Goal: Task Accomplishment & Management: Complete application form

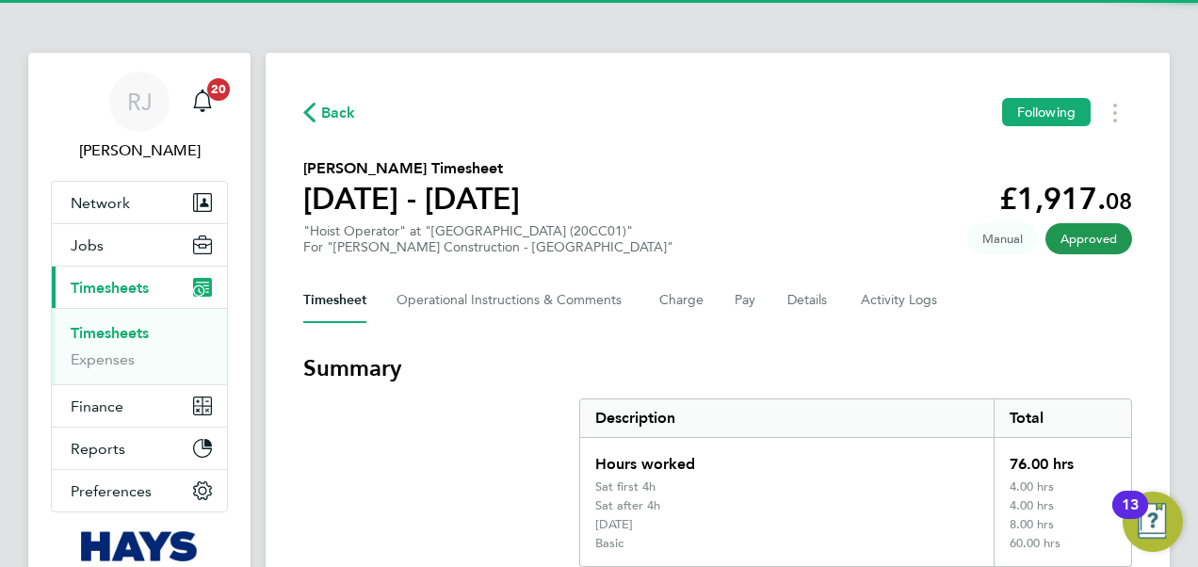
click at [128, 326] on link "Timesheets" at bounding box center [110, 333] width 78 height 18
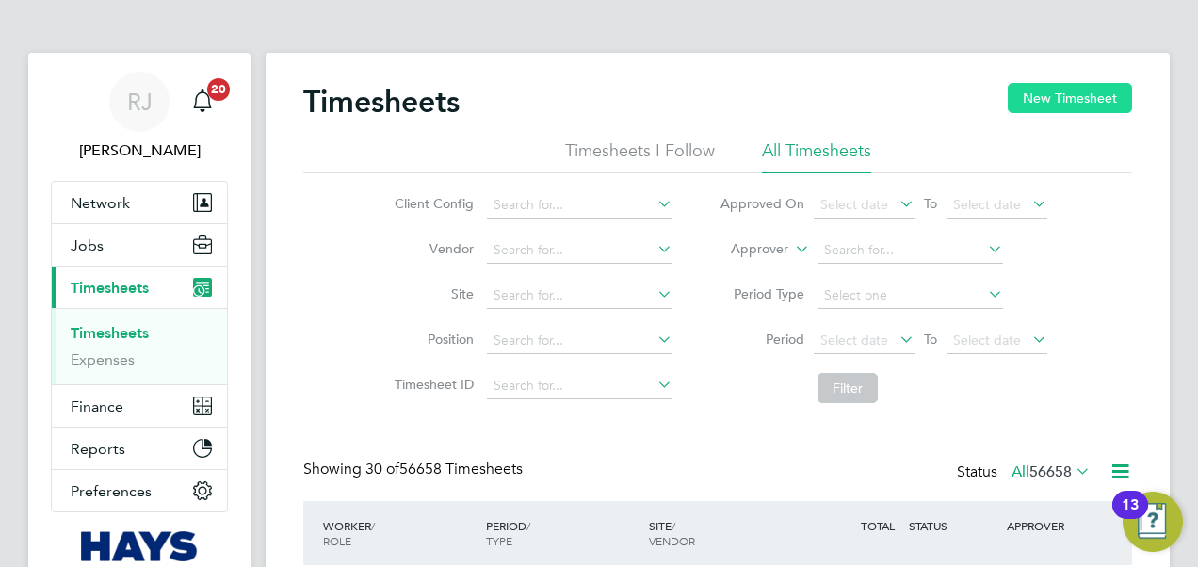
click at [1059, 99] on button "New Timesheet" at bounding box center [1070, 98] width 124 height 30
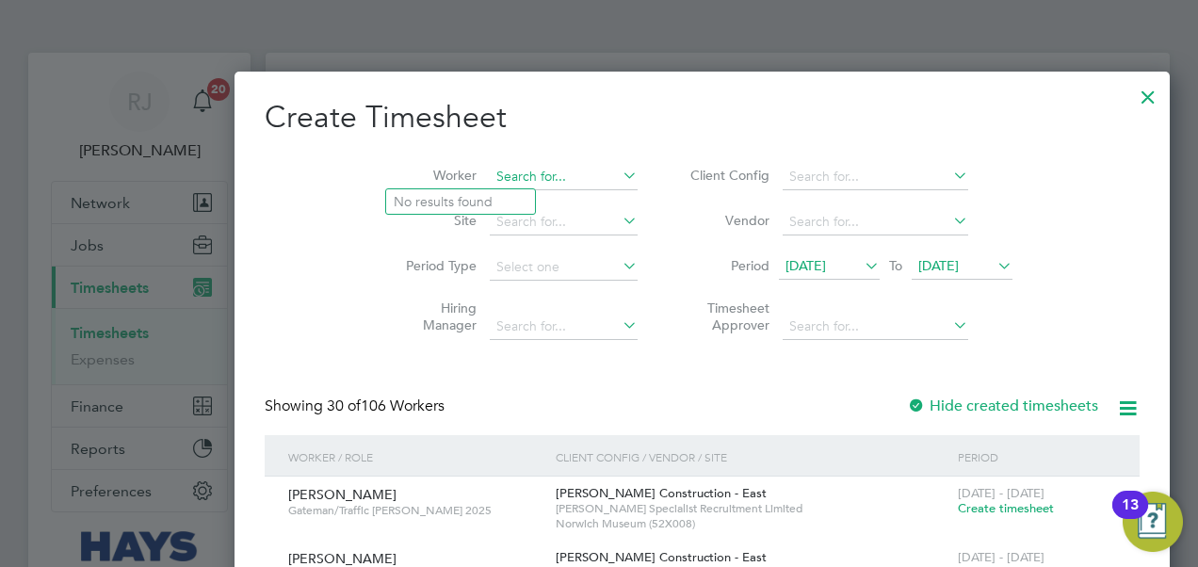
click at [490, 173] on input at bounding box center [564, 177] width 148 height 26
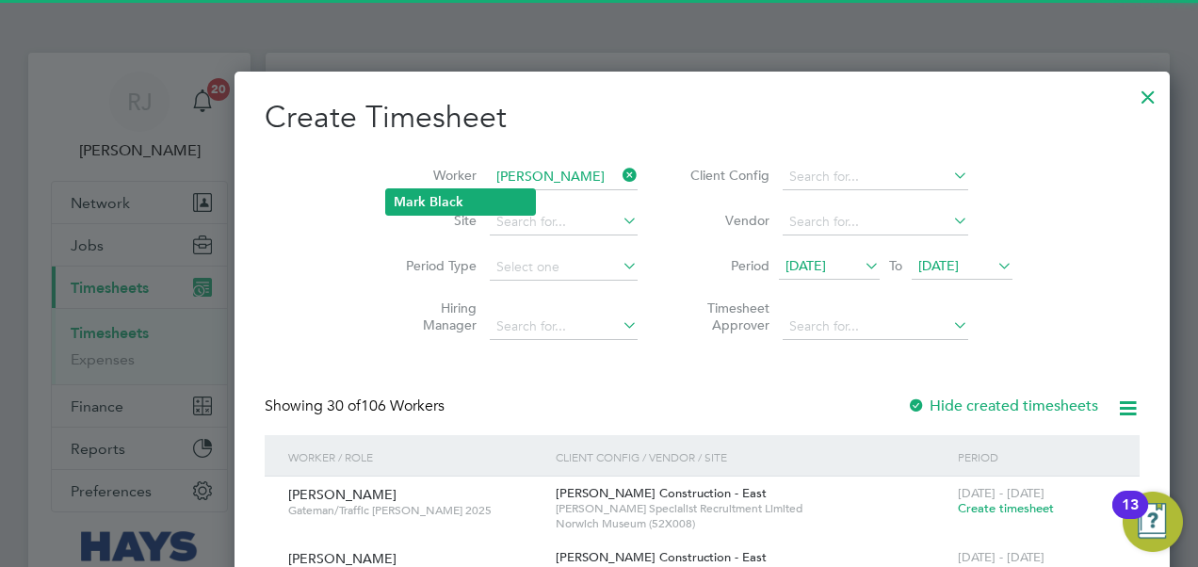
click at [428, 203] on li "Mark Black" at bounding box center [460, 201] width 149 height 25
type input "Mark Black"
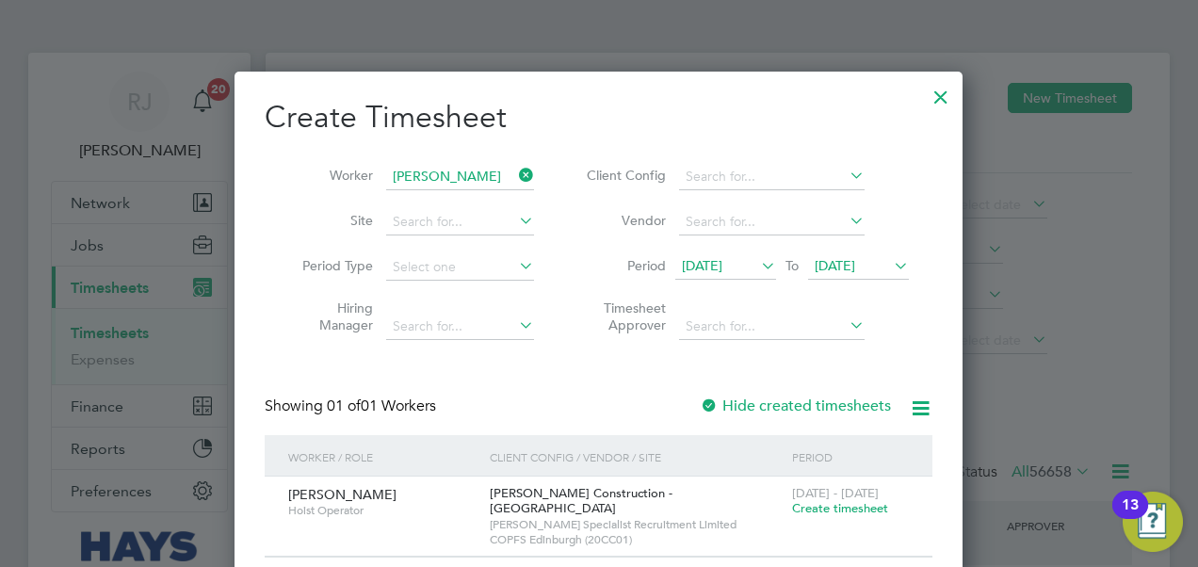
click at [835, 506] on span "Create timesheet" at bounding box center [840, 508] width 96 height 16
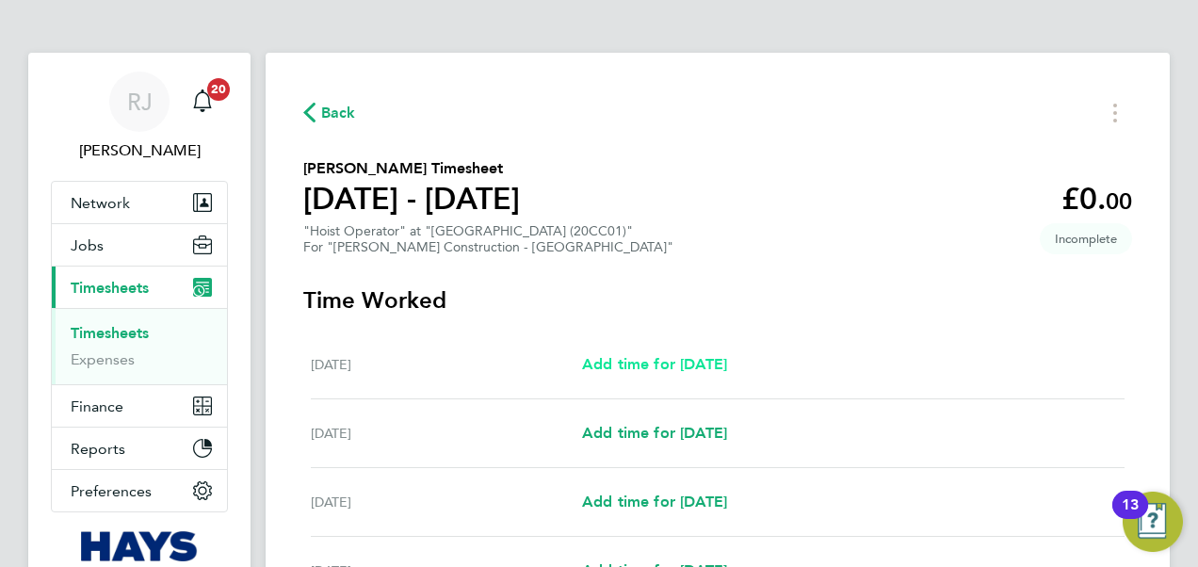
click at [679, 353] on link "Add time for Sat 16 Aug" at bounding box center [654, 364] width 145 height 23
select select "30"
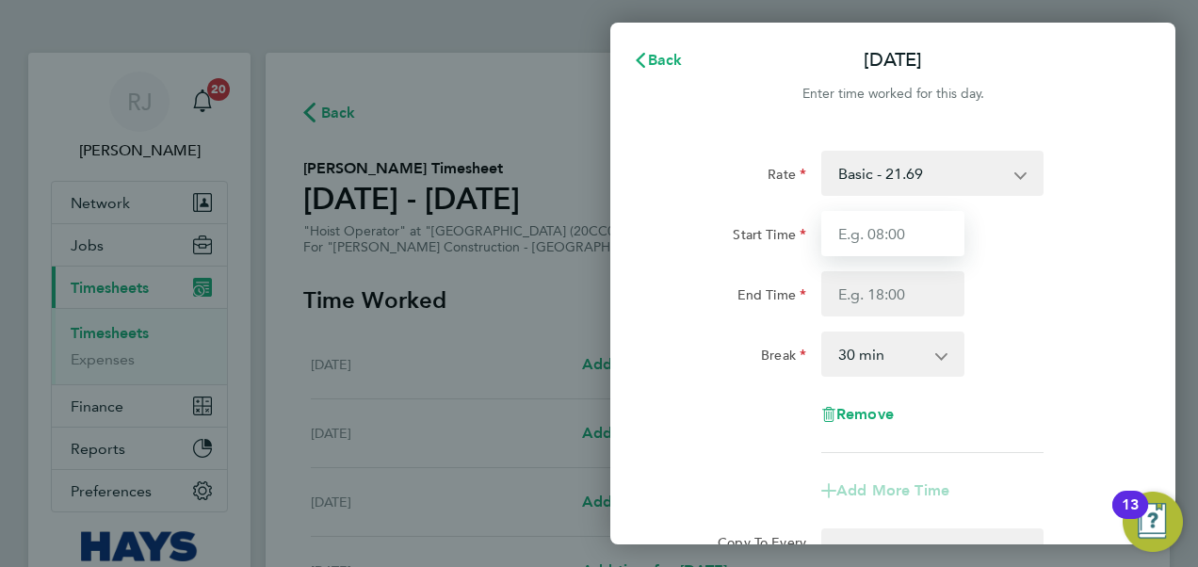
click at [911, 231] on input "Start Time" at bounding box center [892, 233] width 143 height 45
type input "07:00"
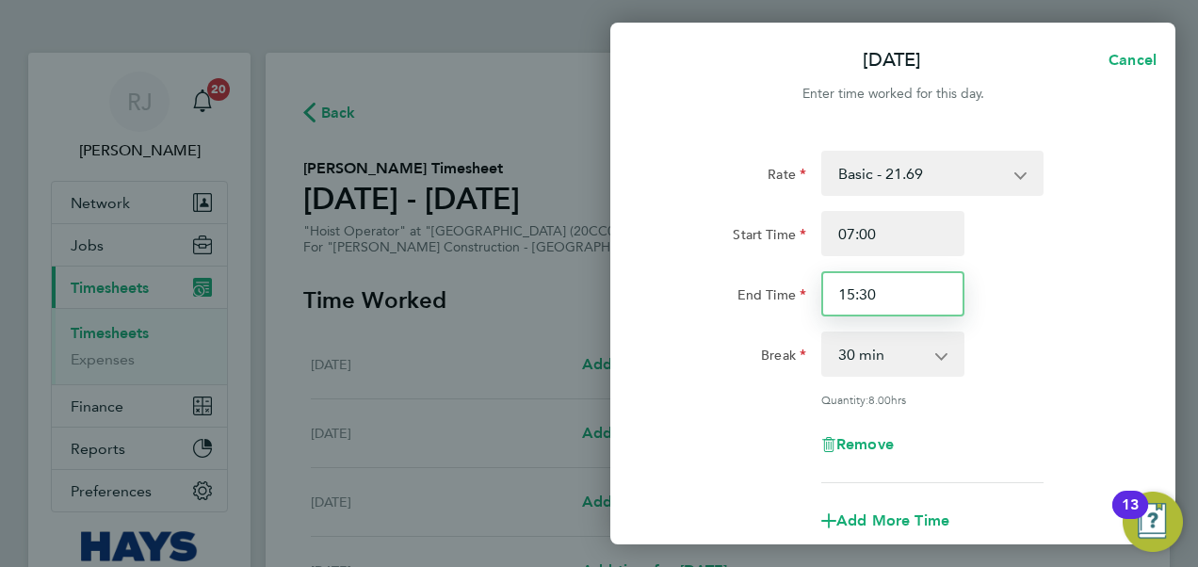
click at [883, 287] on input "15:30" at bounding box center [892, 293] width 143 height 45
click at [882, 287] on input "15:30" at bounding box center [892, 293] width 143 height 45
click at [878, 292] on input "15:30" at bounding box center [892, 293] width 143 height 45
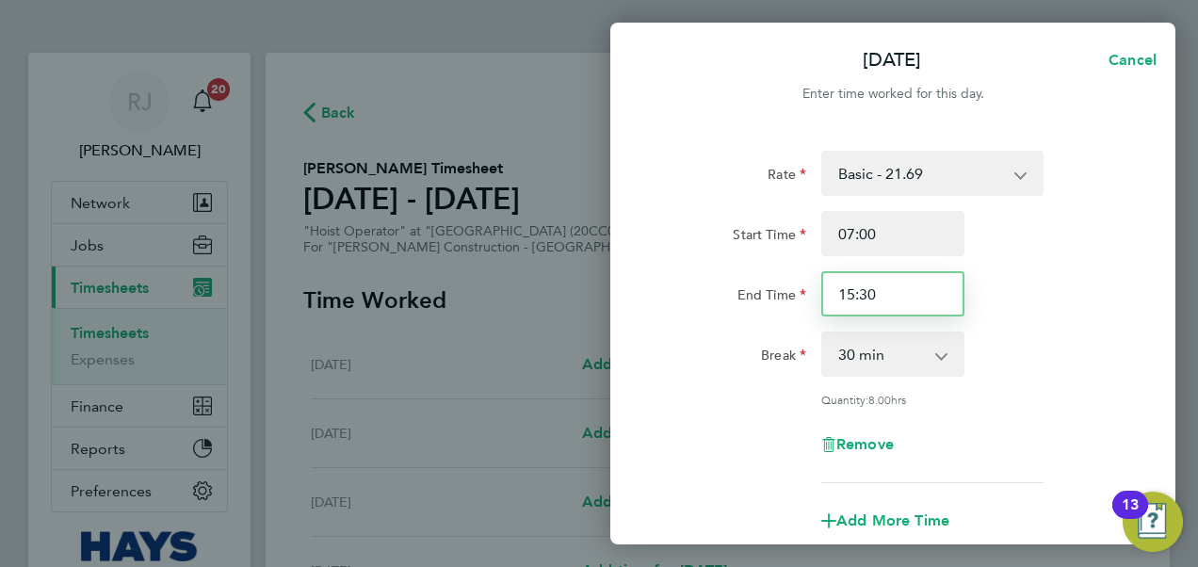
click at [878, 290] on input "15:30" at bounding box center [892, 293] width 143 height 45
click at [876, 286] on input "15:30" at bounding box center [892, 293] width 143 height 45
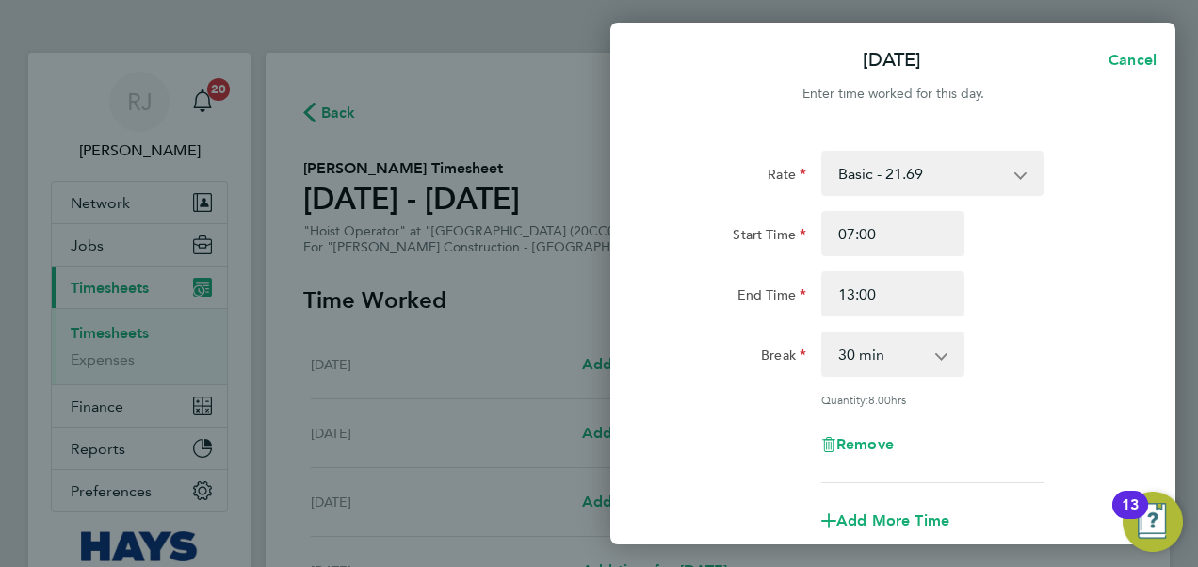
click at [1057, 267] on div "Start Time 07:00 End Time 13:00" at bounding box center [893, 264] width 475 height 106
click at [917, 284] on input "13:00" at bounding box center [892, 293] width 143 height 45
click at [1036, 356] on div "Break 0 min 15 min 30 min 45 min 60 min 75 min 90 min" at bounding box center [893, 354] width 475 height 45
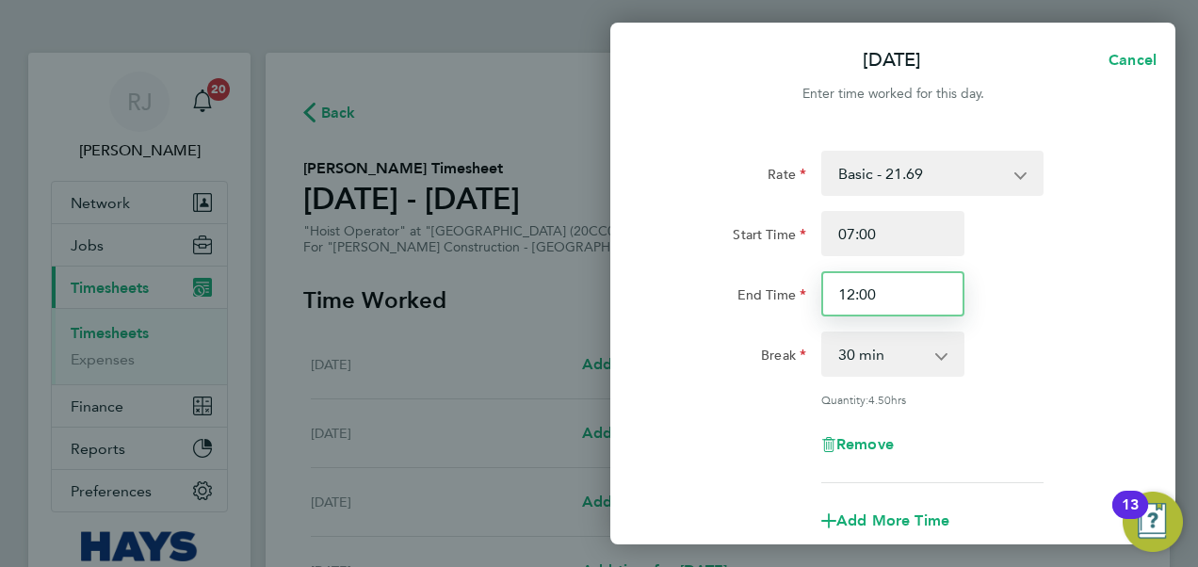
click at [926, 290] on input "12:00" at bounding box center [892, 293] width 143 height 45
click at [927, 290] on input "12:00" at bounding box center [892, 293] width 143 height 45
click at [925, 290] on input "12:00" at bounding box center [892, 293] width 143 height 45
click at [927, 291] on input "12:00" at bounding box center [892, 293] width 143 height 45
click at [924, 291] on input "12:00" at bounding box center [892, 293] width 143 height 45
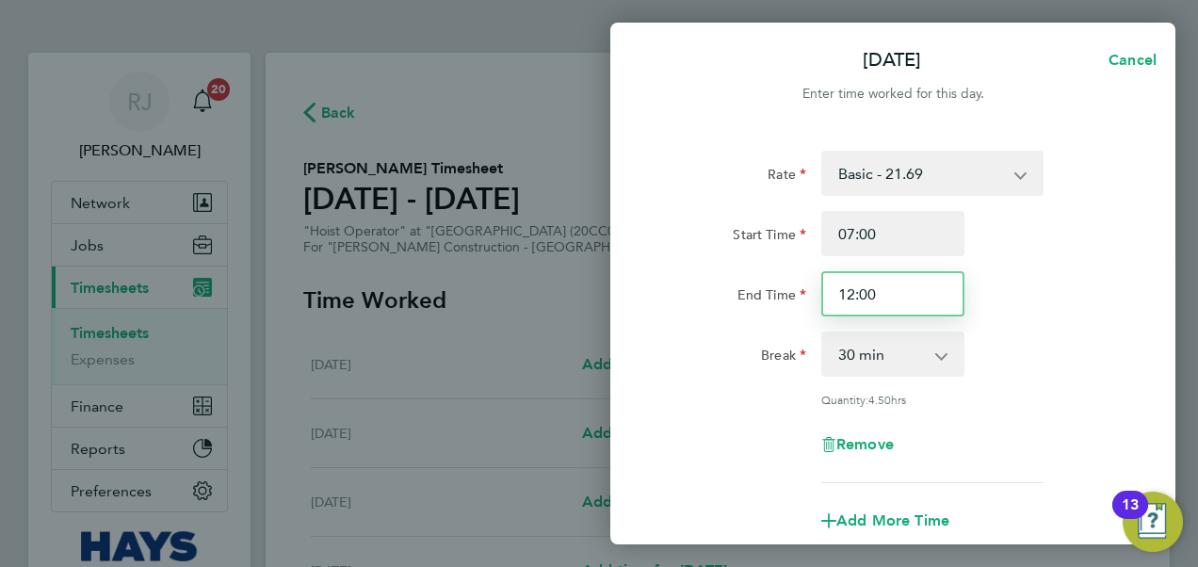
click at [924, 290] on input "12:00" at bounding box center [892, 293] width 143 height 45
click at [923, 290] on input "12:00" at bounding box center [892, 293] width 143 height 45
click at [1033, 318] on div "Rate Basic - 21.69 Weekday OT 45h+ - 31.61 Sat first 4h - 31.61 Sat after 4h - …" at bounding box center [893, 317] width 460 height 333
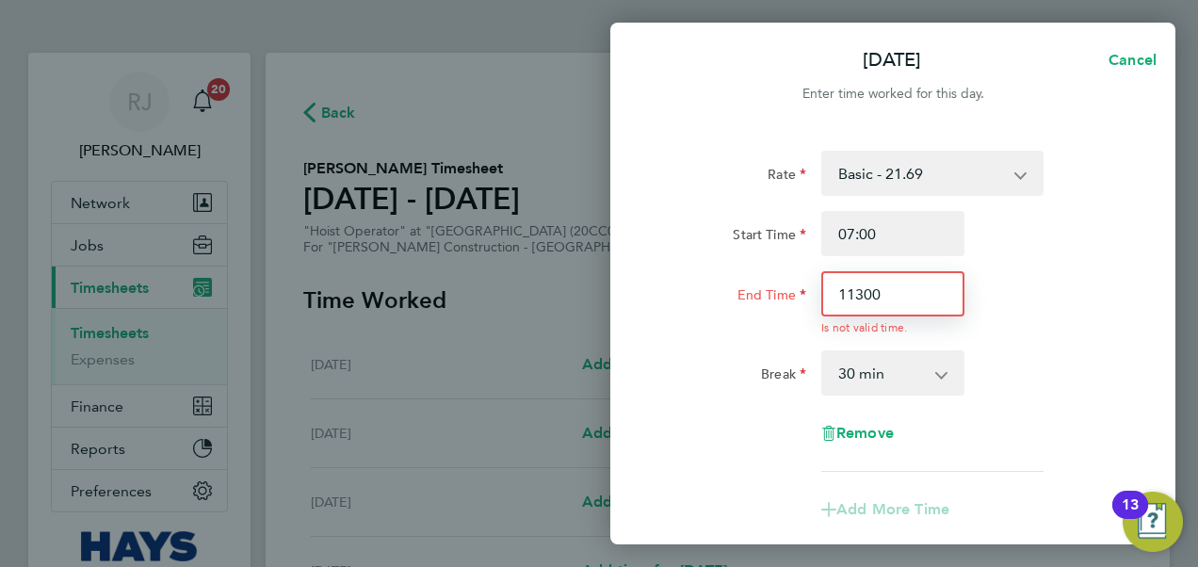
click at [923, 299] on input "11300" at bounding box center [892, 293] width 143 height 45
type input "11:30"
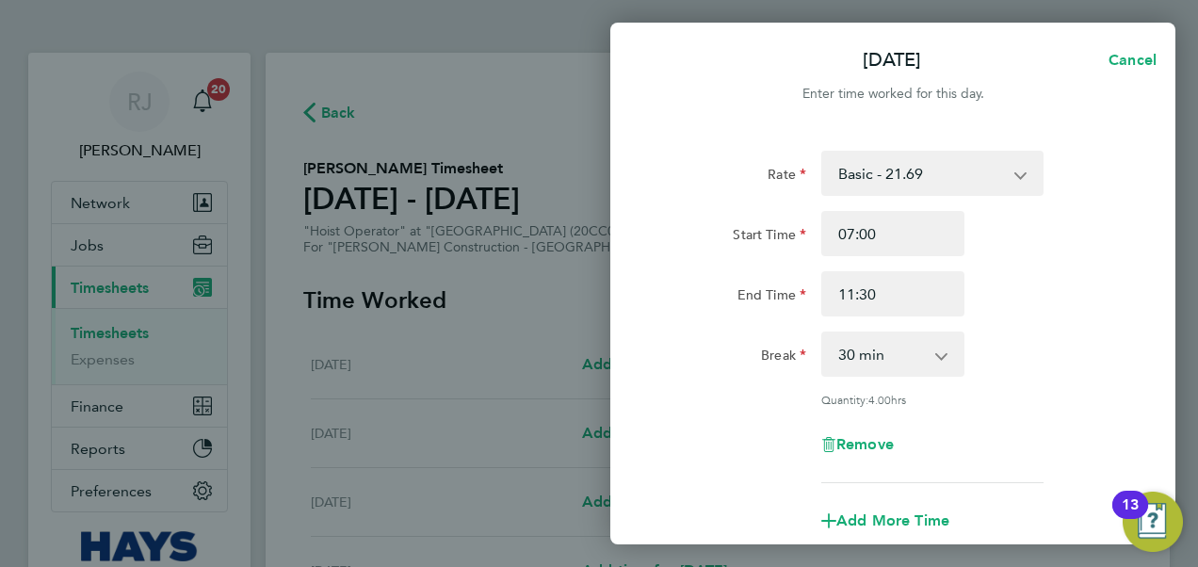
click at [1187, 311] on div "Sat 16 Aug Cancel Enter time worked for this day. Rate Basic - 21.69 Weekday OT…" at bounding box center [599, 283] width 1198 height 567
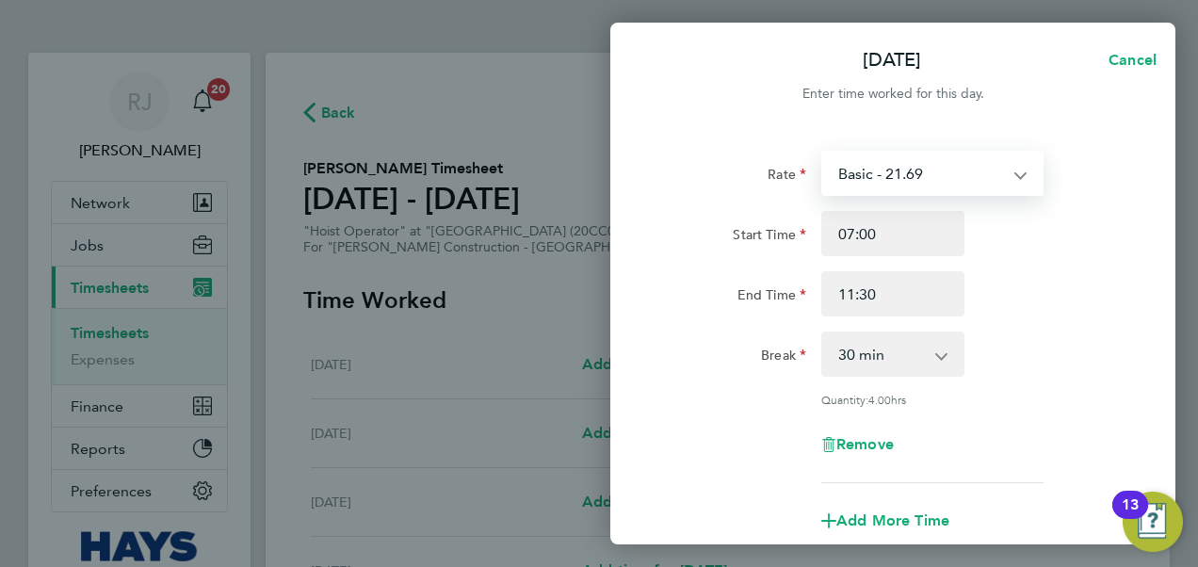
click at [1002, 170] on select "Basic - 21.69 Weekday OT 45h+ - 31.61 Sat first 4h - 31.61 Sat after 4h - 40.77…" at bounding box center [921, 173] width 196 height 41
select select "30"
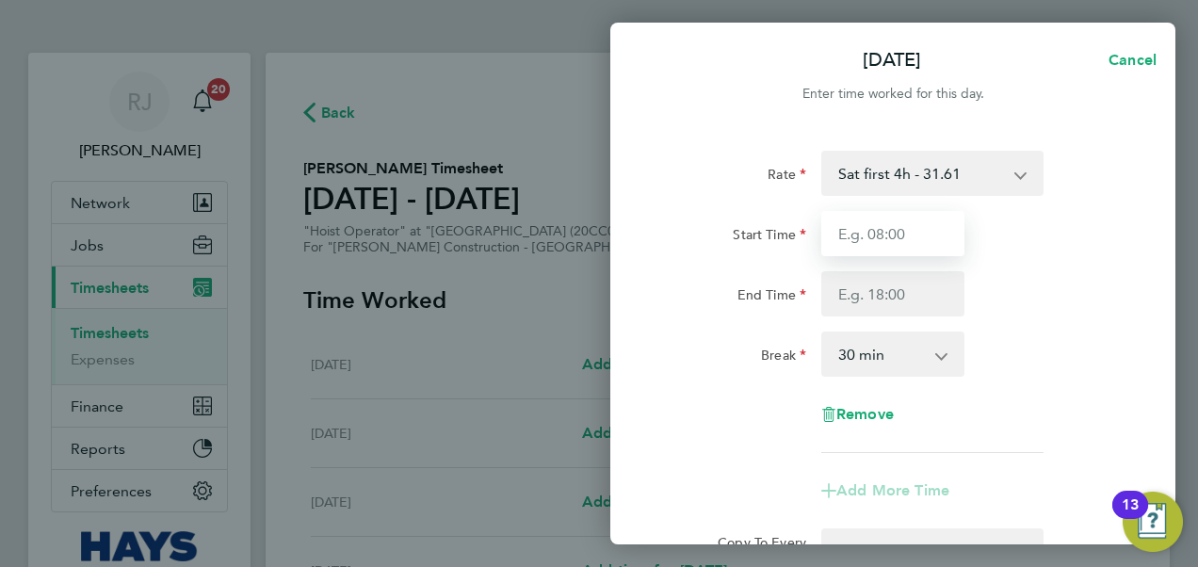
click at [889, 235] on input "Start Time" at bounding box center [892, 233] width 143 height 45
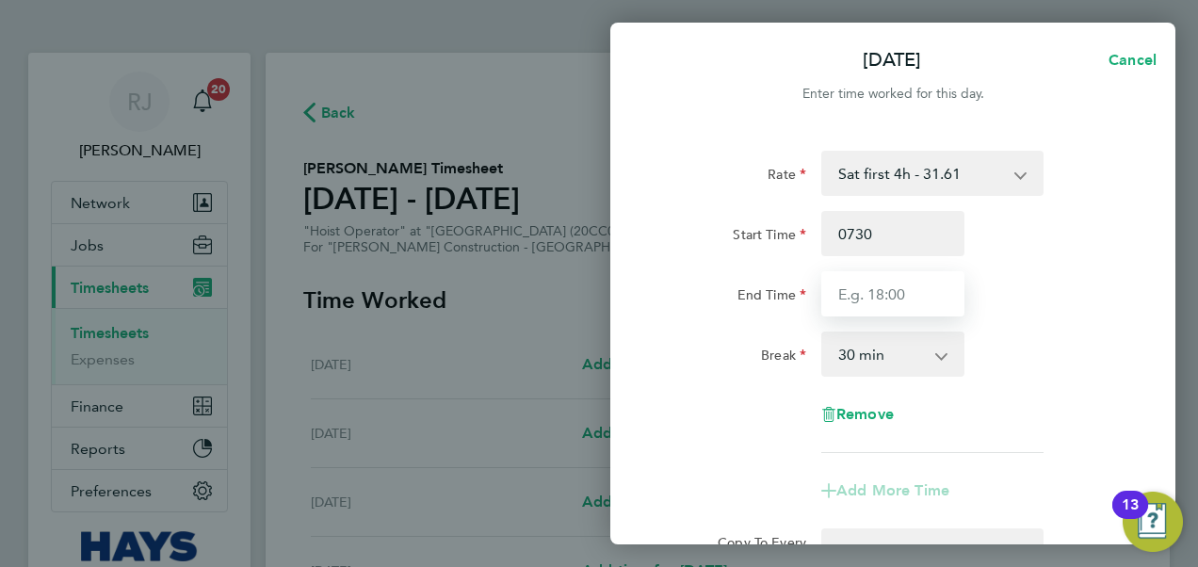
type input "07:30"
type input "11:30"
click at [1047, 318] on div "Rate Sat first 4h - 31.61 Basic - 21.69 Weekday OT 45h+ - 31.61 Sat after 4h - …" at bounding box center [893, 302] width 460 height 302
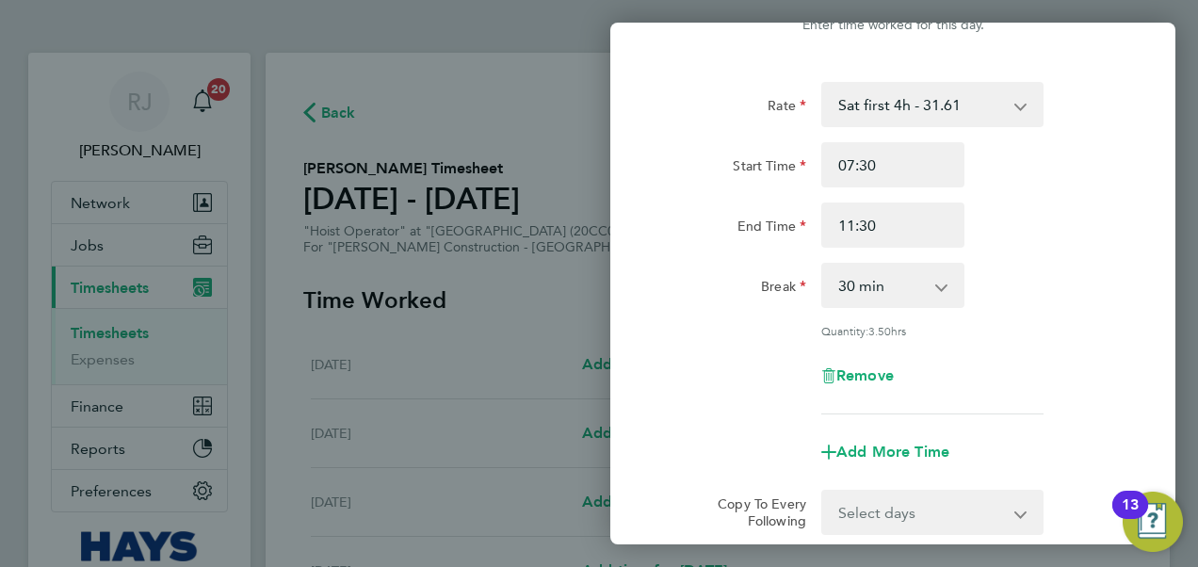
scroll to position [94, 0]
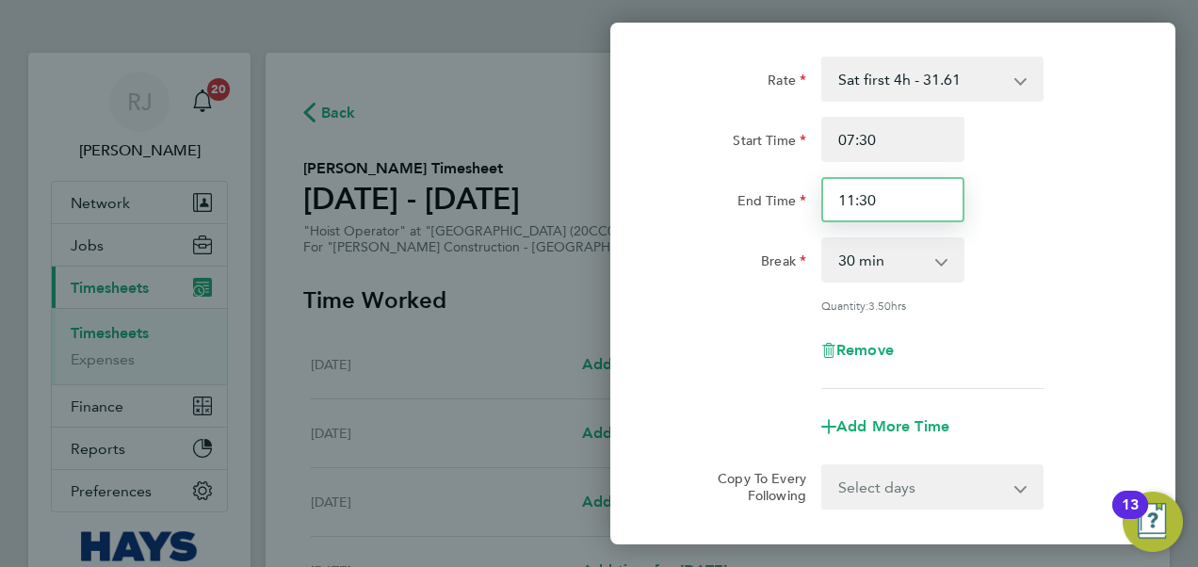
click at [907, 204] on input "11:30" at bounding box center [892, 199] width 143 height 45
click at [906, 204] on input "11:30" at bounding box center [892, 199] width 143 height 45
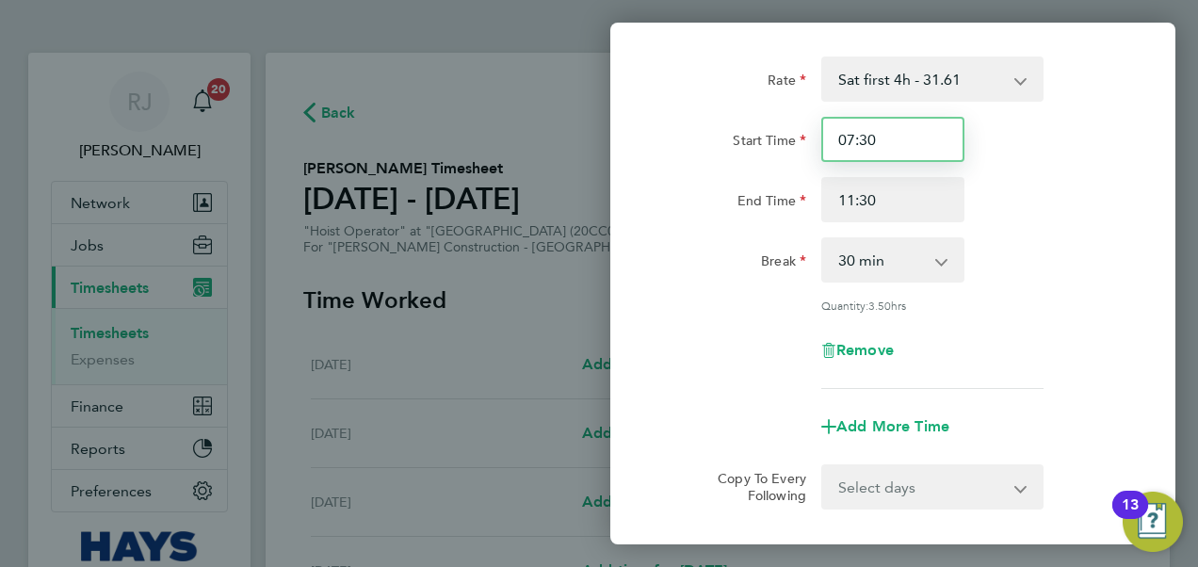
click at [875, 145] on input "07:30" at bounding box center [892, 139] width 143 height 45
click at [876, 145] on input "07:30" at bounding box center [892, 139] width 143 height 45
type input "07:00"
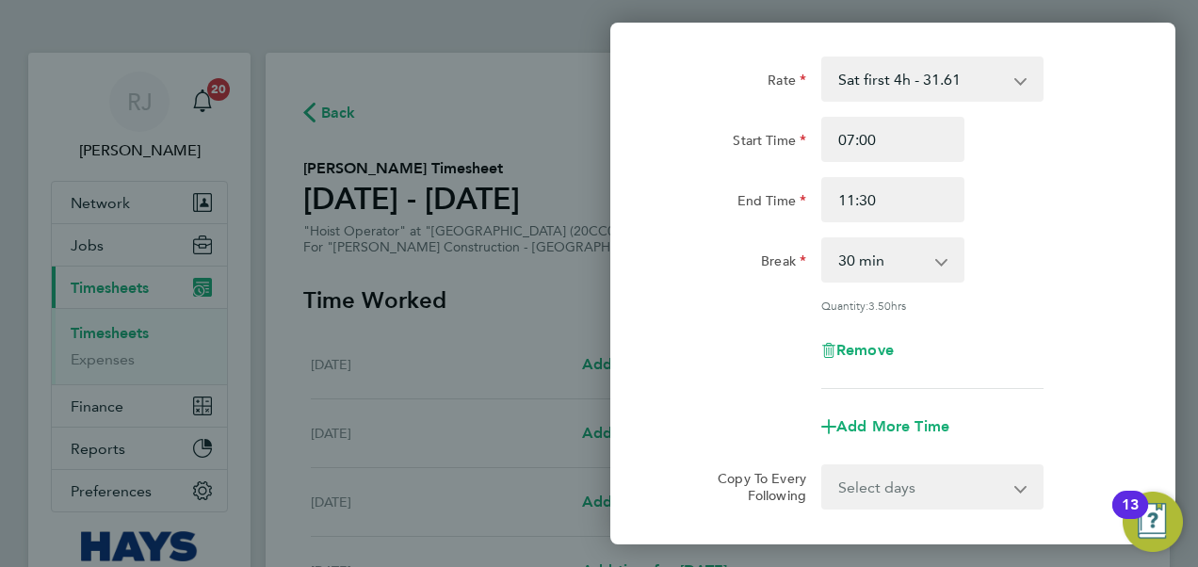
click at [1136, 179] on div "Rate Sat first 4h - 31.61 Basic - 21.69 Weekday OT 45h+ - 31.61 Sat after 4h - …" at bounding box center [892, 324] width 565 height 581
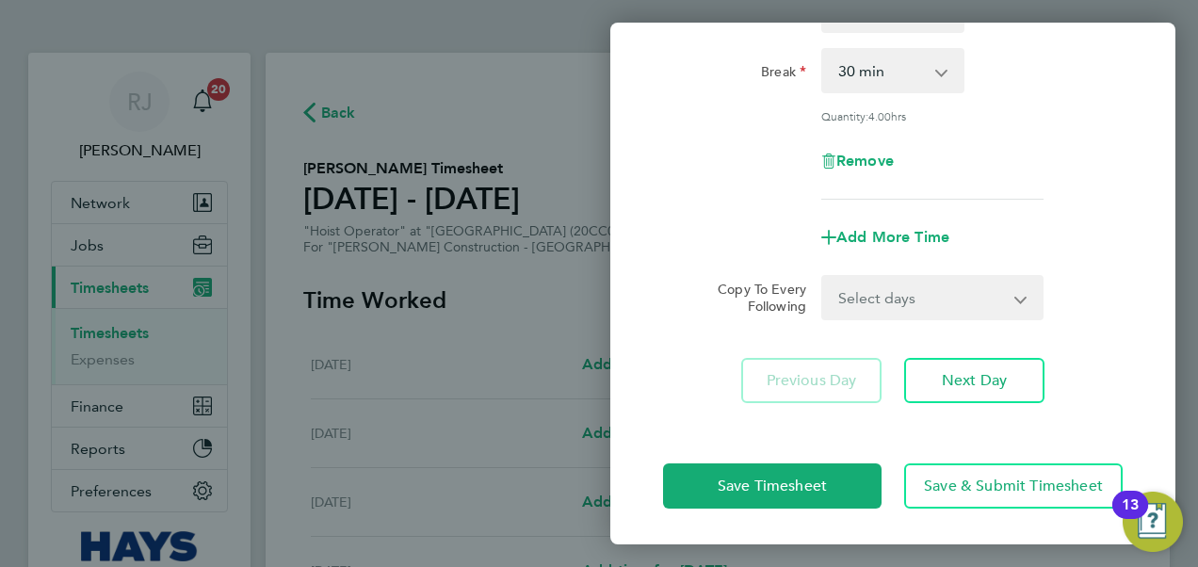
scroll to position [189, 0]
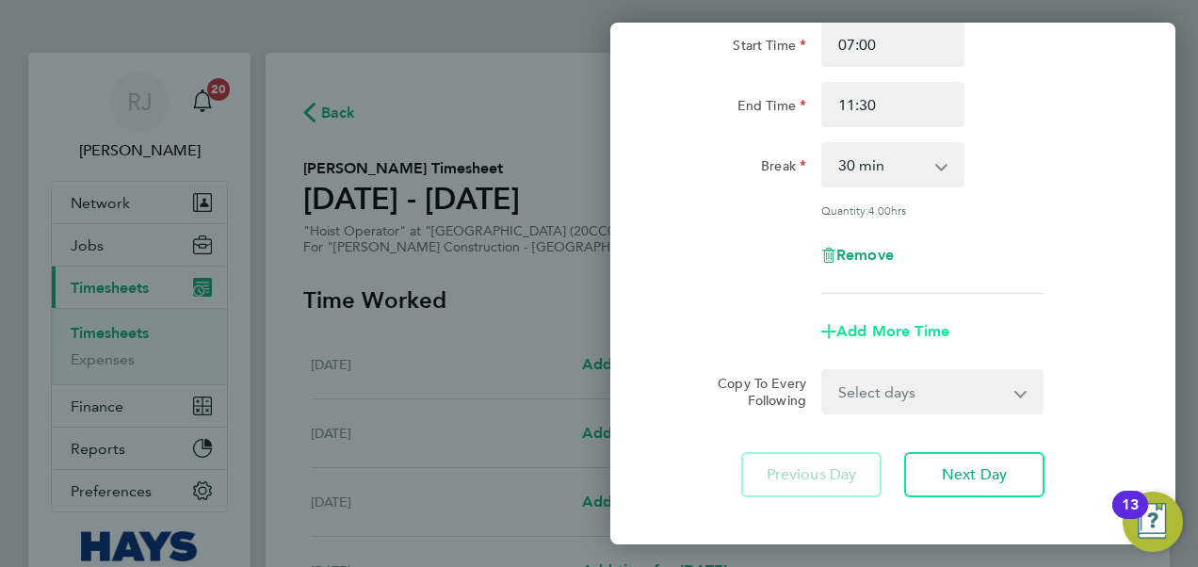
click at [870, 323] on span "Add More Time" at bounding box center [892, 331] width 113 height 18
select select "null"
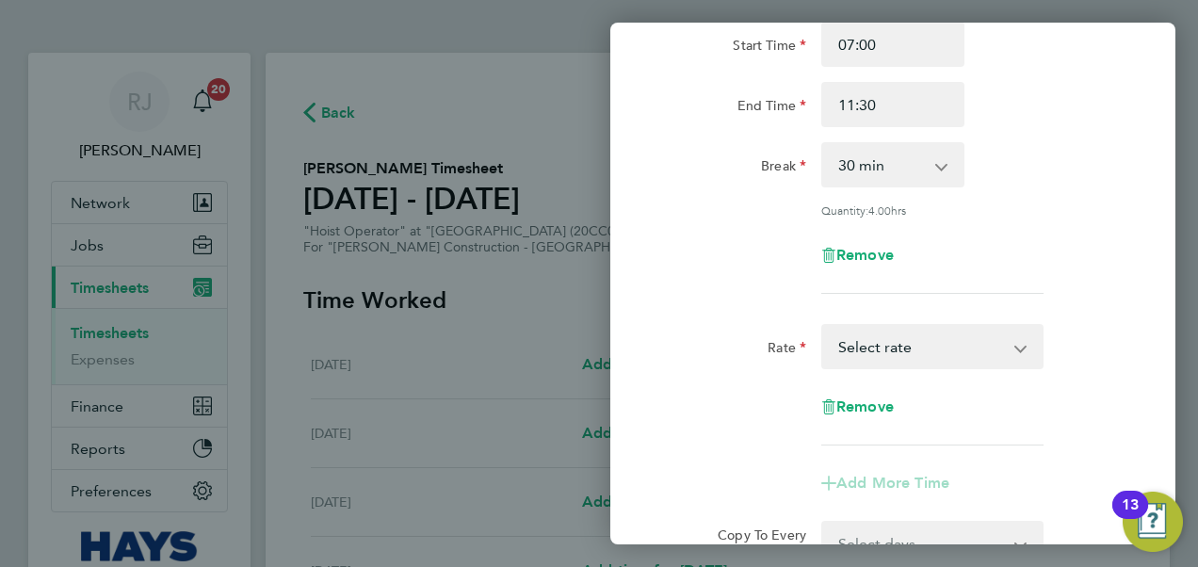
click at [878, 333] on select "Basic - 21.69 Weekday OT 45h+ - 31.61 Sat first 4h - 31.61 Sat after 4h - 40.77…" at bounding box center [921, 346] width 196 height 41
select select "30"
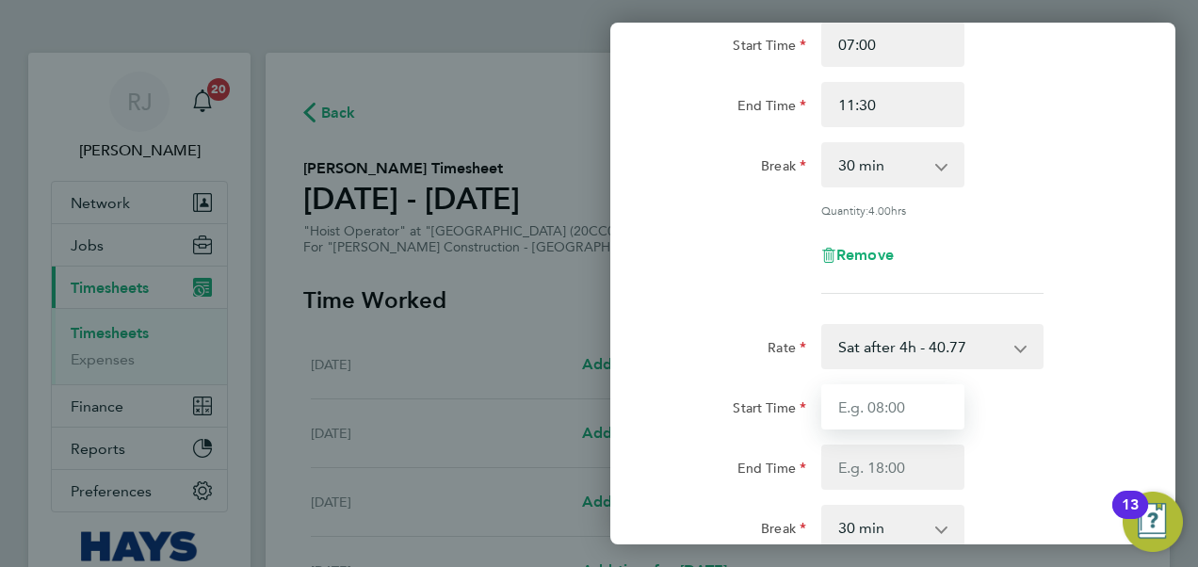
click at [864, 413] on input "Start Time" at bounding box center [892, 406] width 143 height 45
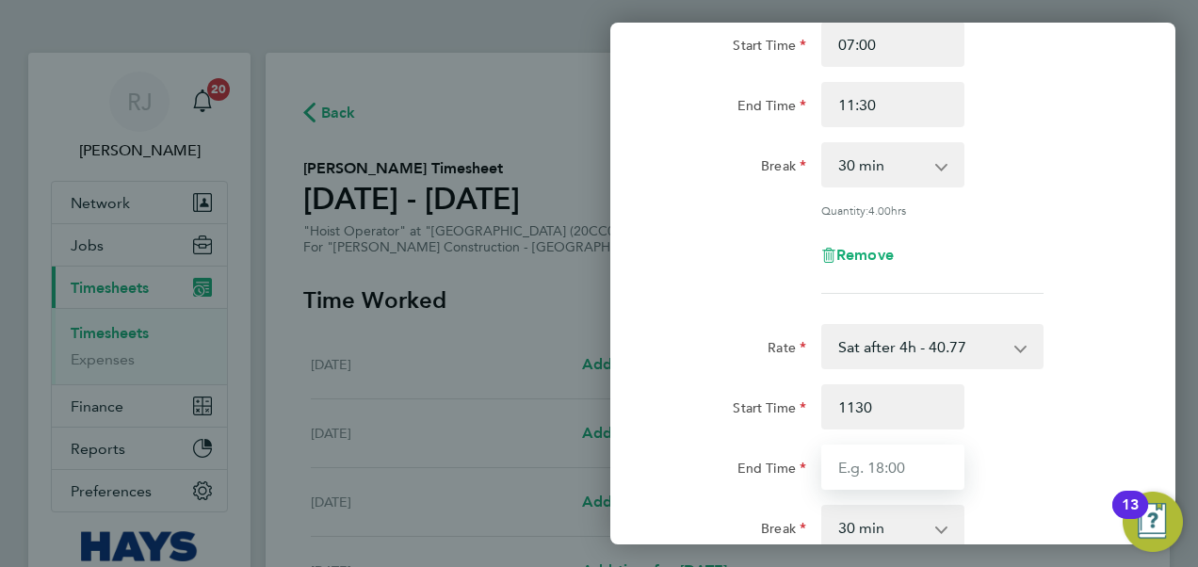
type input "11:30"
click at [899, 483] on input "End Time" at bounding box center [892, 467] width 143 height 45
click at [963, 459] on input "1530" at bounding box center [892, 467] width 143 height 45
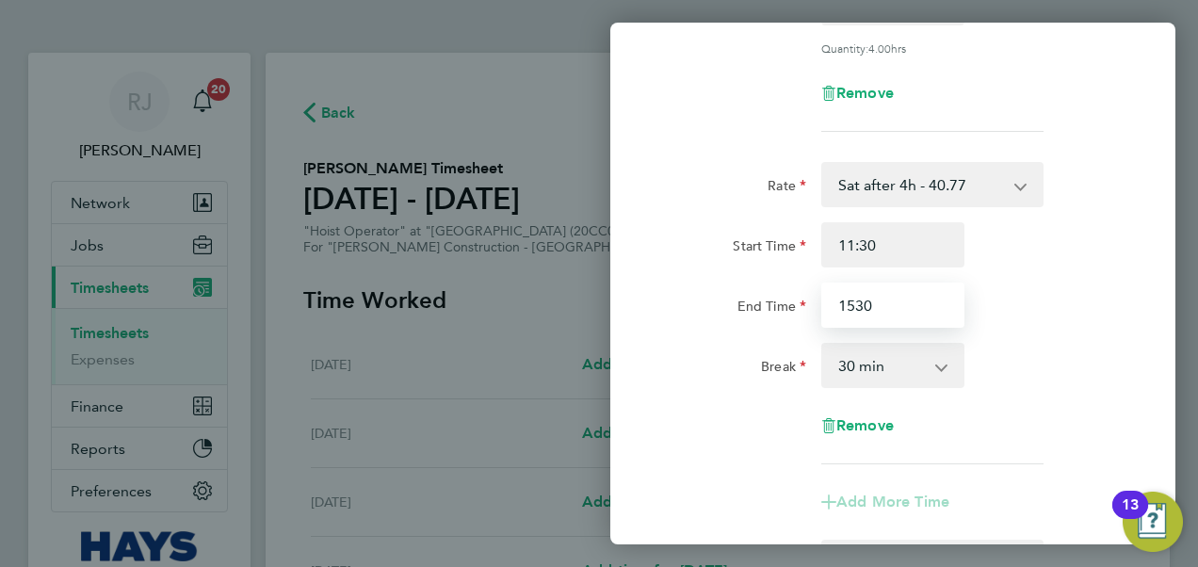
scroll to position [566, 0]
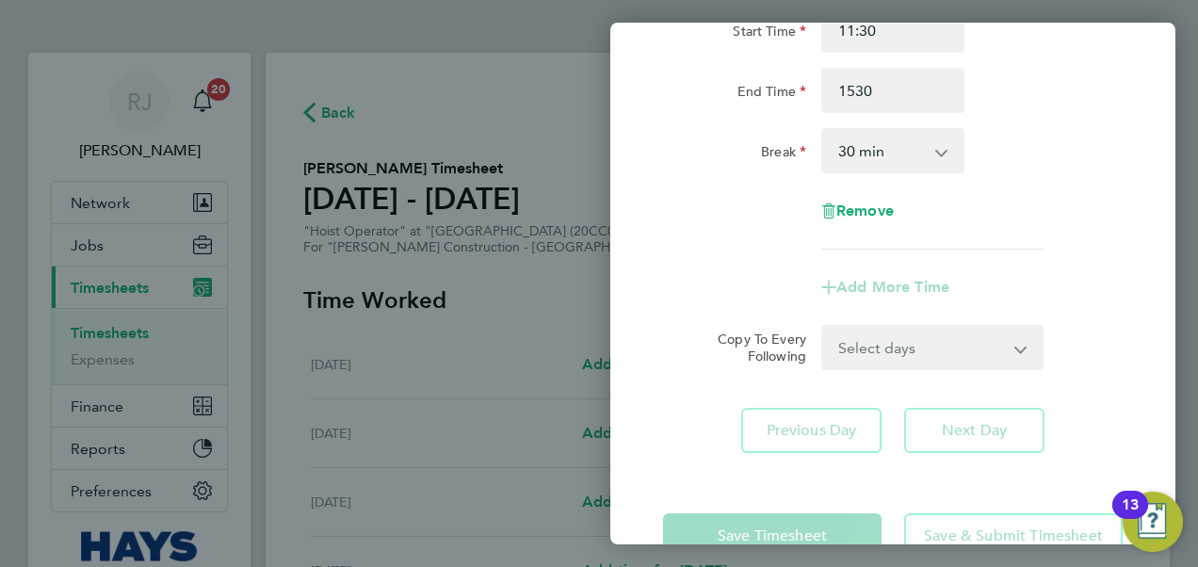
type input "15:30"
click at [1049, 190] on div "Rate Sat after 4h - 40.77 Basic - 21.69 Weekday OT 45h+ - 31.61 Sat first 4h - …" at bounding box center [893, 98] width 460 height 302
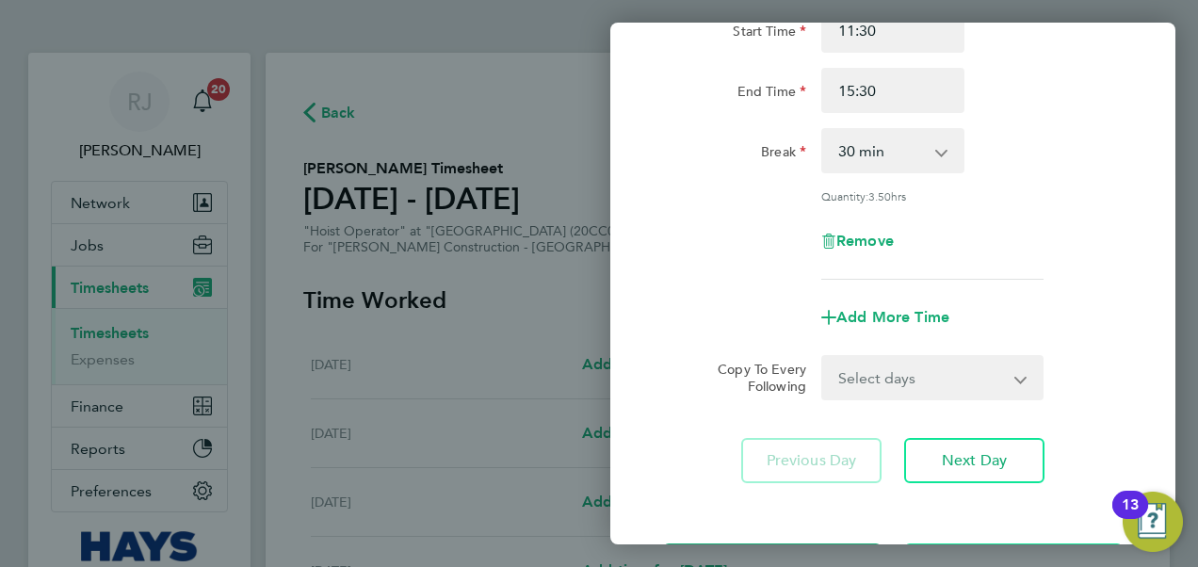
drag, startPoint x: 933, startPoint y: 136, endPoint x: 920, endPoint y: 150, distance: 18.7
click at [933, 136] on select "0 min 15 min 30 min 45 min 60 min 75 min 90 min" at bounding box center [881, 150] width 117 height 41
select select "0"
click at [823, 130] on select "0 min 15 min 30 min 45 min 60 min 75 min 90 min" at bounding box center [881, 150] width 117 height 41
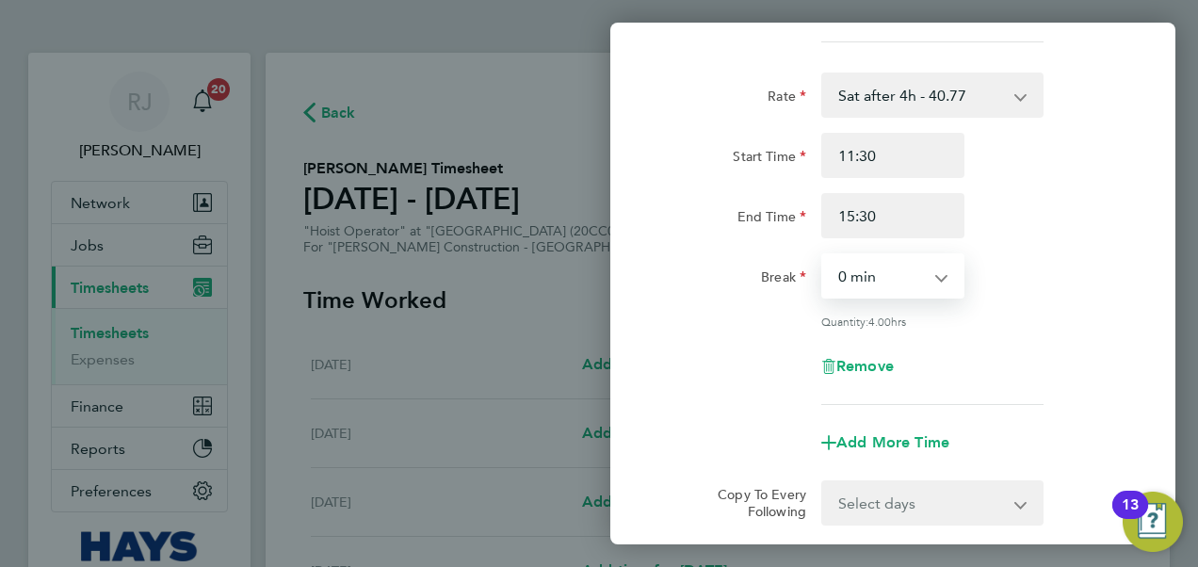
scroll to position [644, 0]
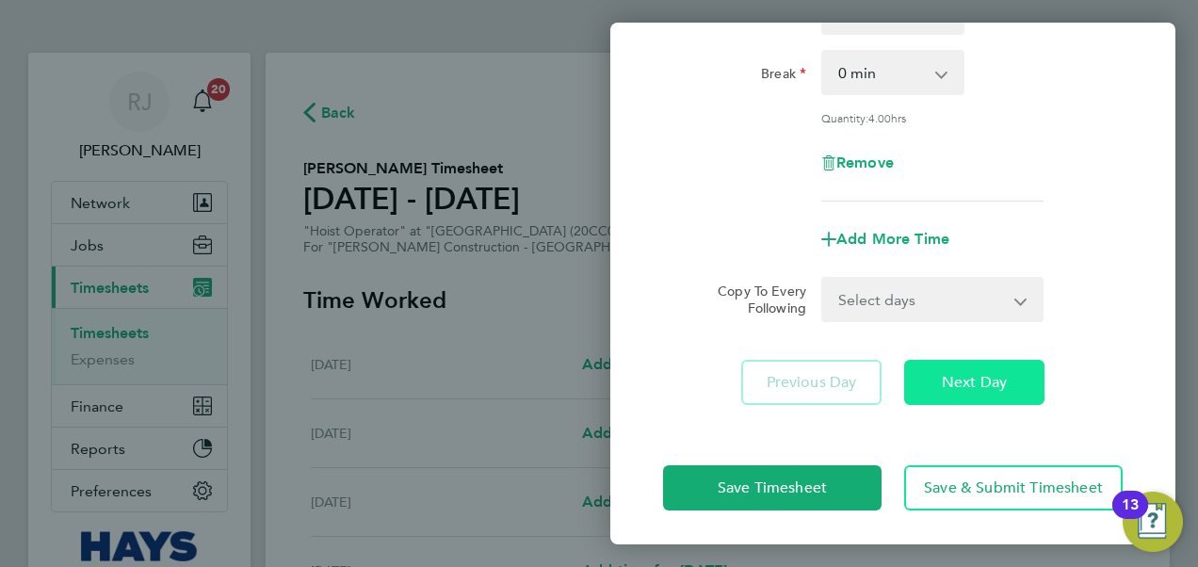
click at [936, 396] on button "Next Day" at bounding box center [974, 382] width 140 height 45
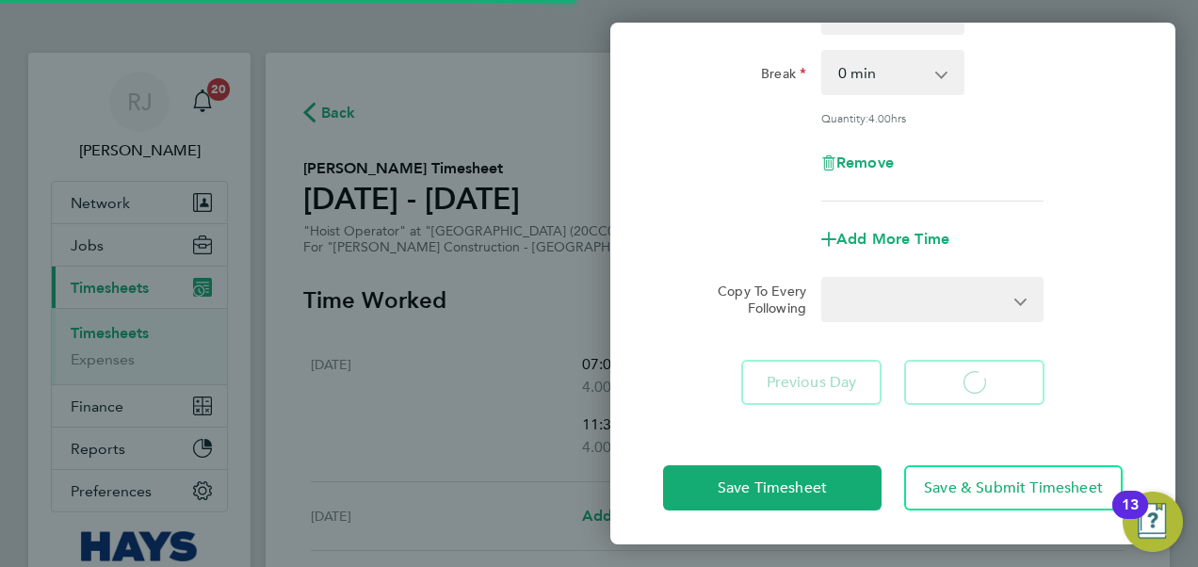
select select "30"
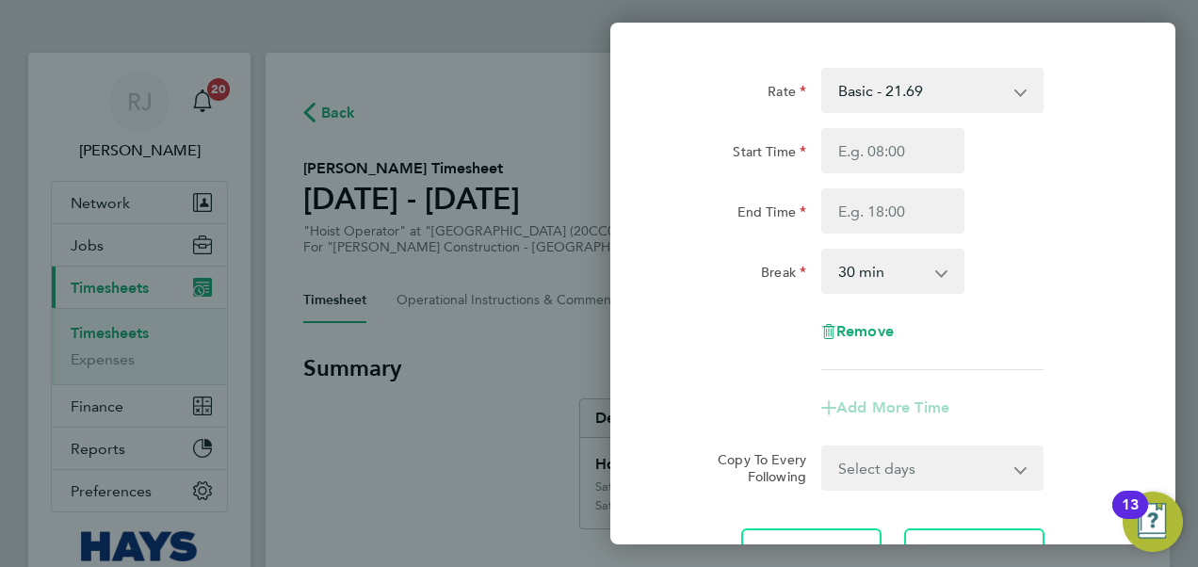
scroll to position [188, 0]
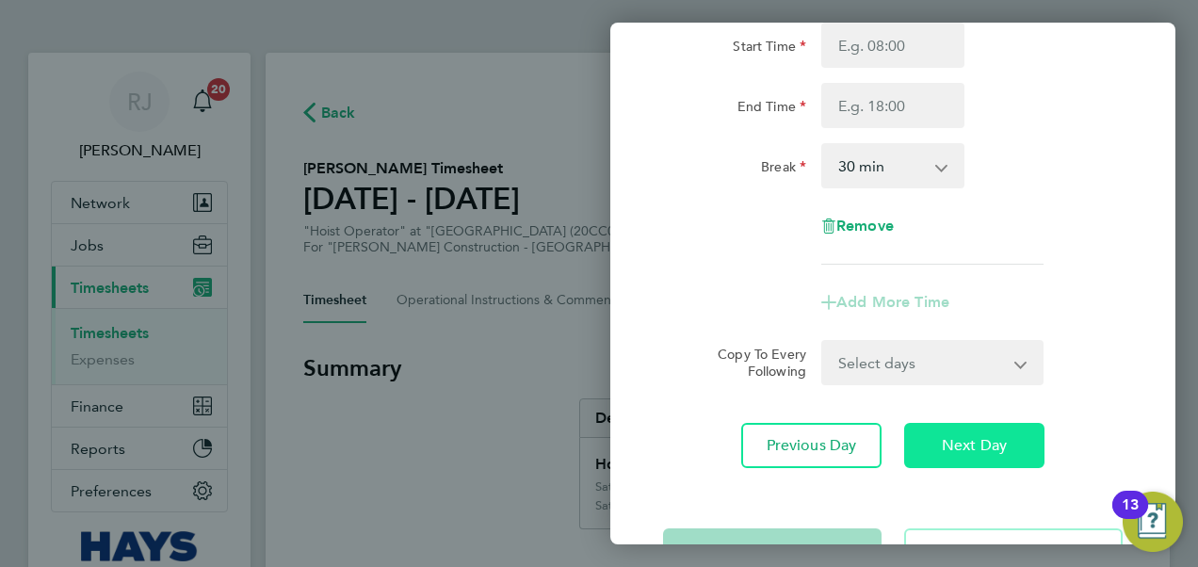
click at [950, 448] on span "Next Day" at bounding box center [974, 445] width 65 height 19
select select "30"
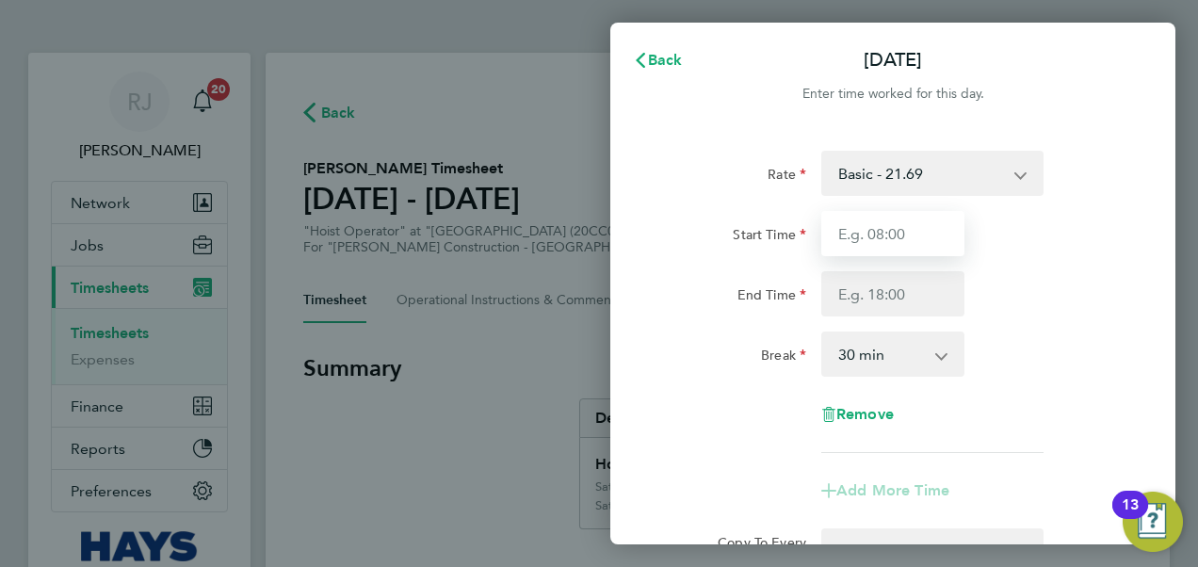
click at [852, 222] on input "Start Time" at bounding box center [892, 233] width 143 height 45
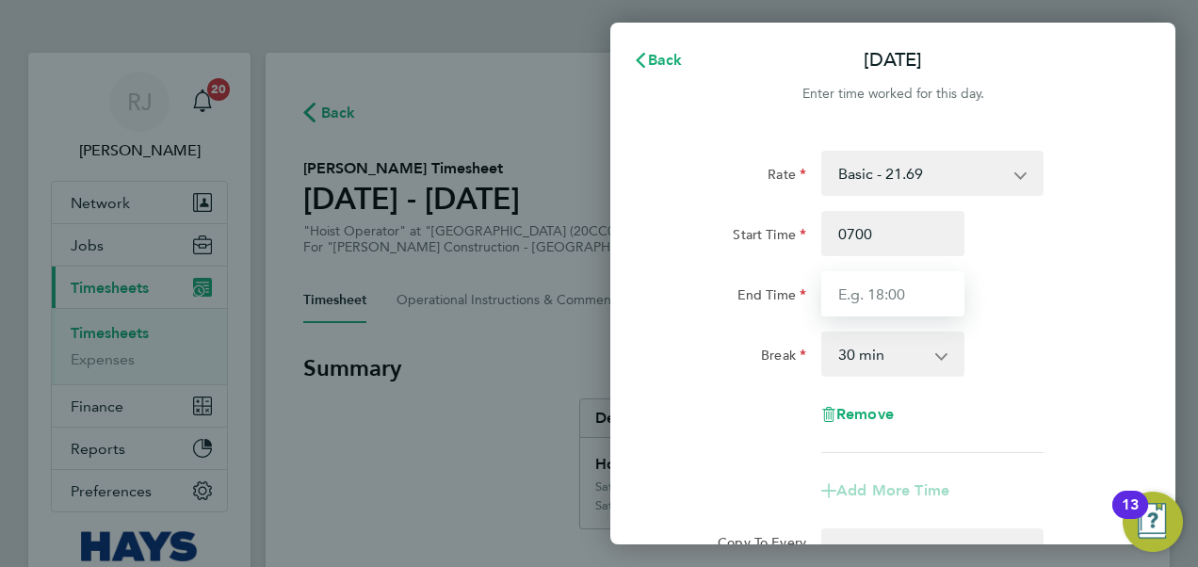
type input "07:00"
click at [862, 284] on input "End Time" at bounding box center [892, 293] width 143 height 45
type input "21:30"
click at [1063, 346] on div "Break 0 min 15 min 30 min 45 min 60 min 75 min 90 min" at bounding box center [893, 354] width 475 height 45
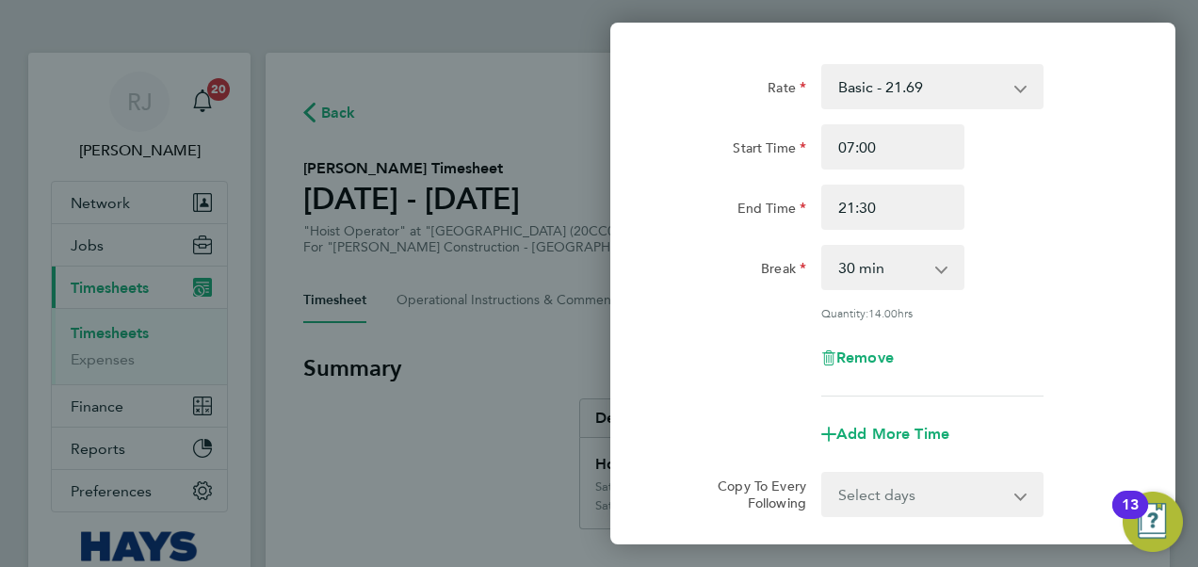
scroll to position [188, 0]
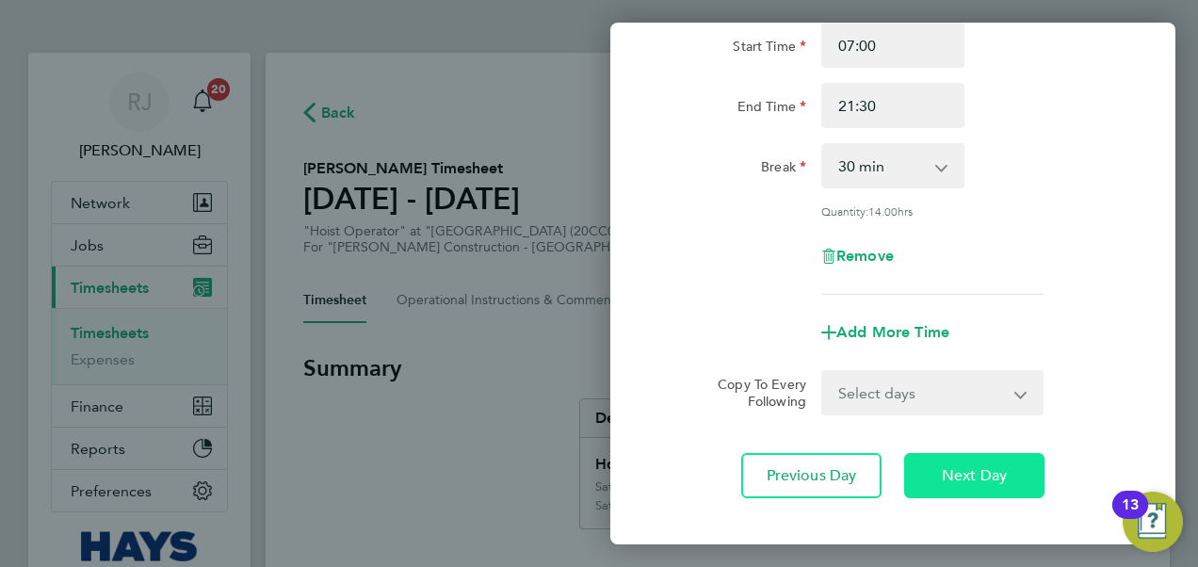
click at [935, 469] on button "Next Day" at bounding box center [974, 475] width 140 height 45
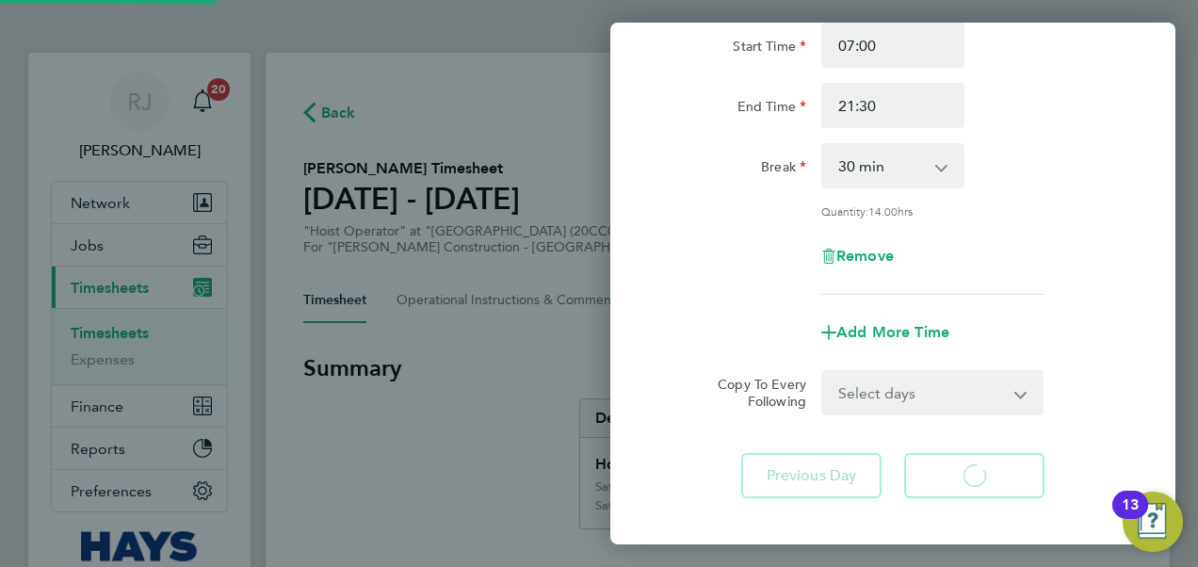
select select "30"
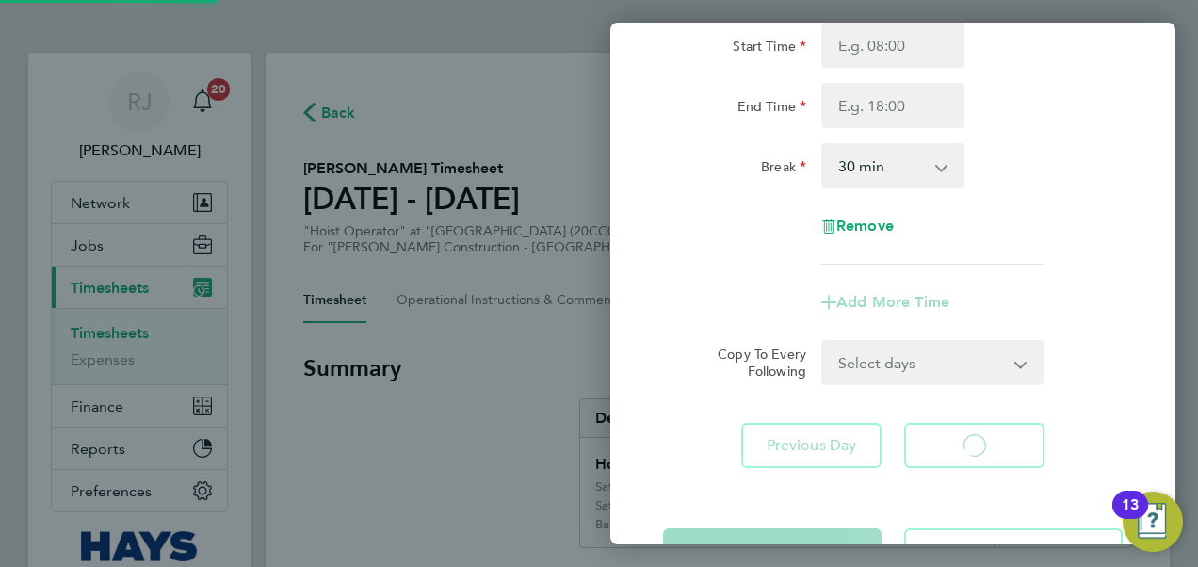
select select "30"
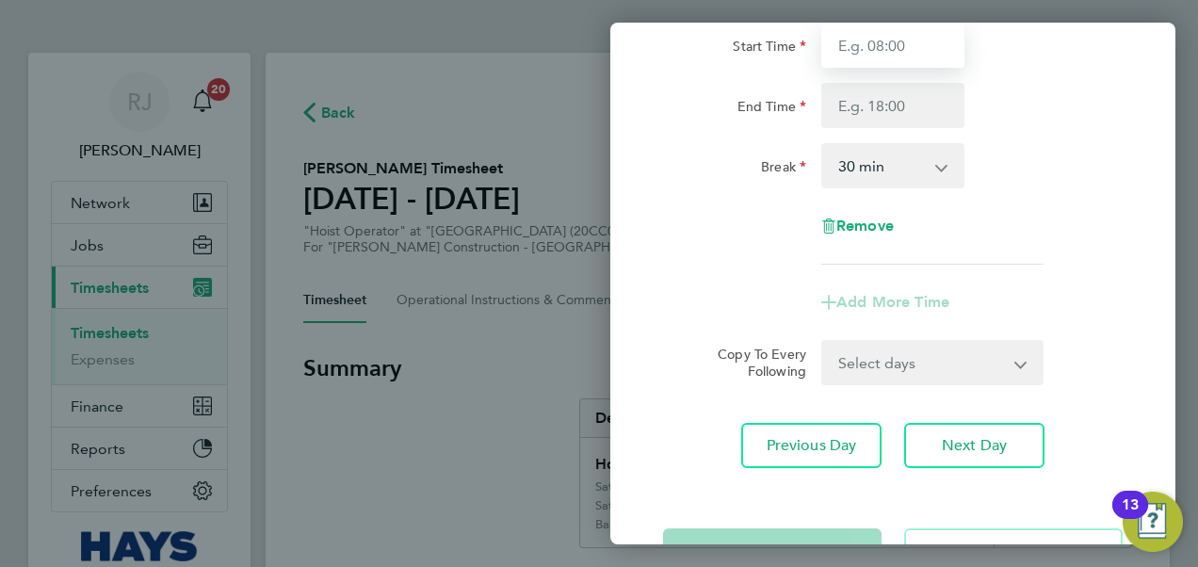
click at [857, 65] on input "Start Time" at bounding box center [892, 45] width 143 height 45
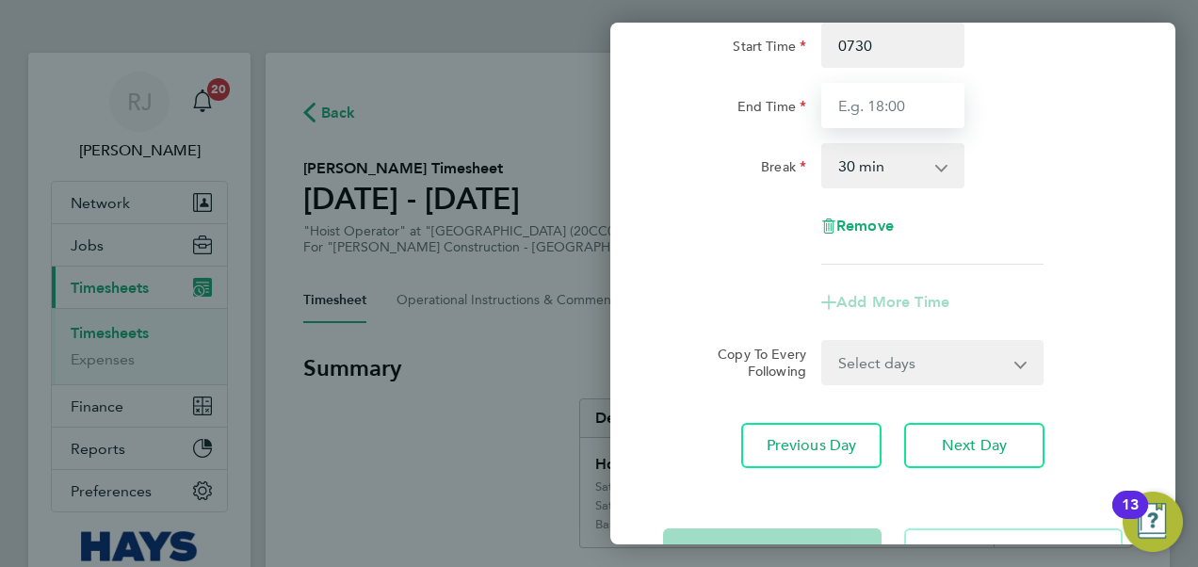
type input "07:30"
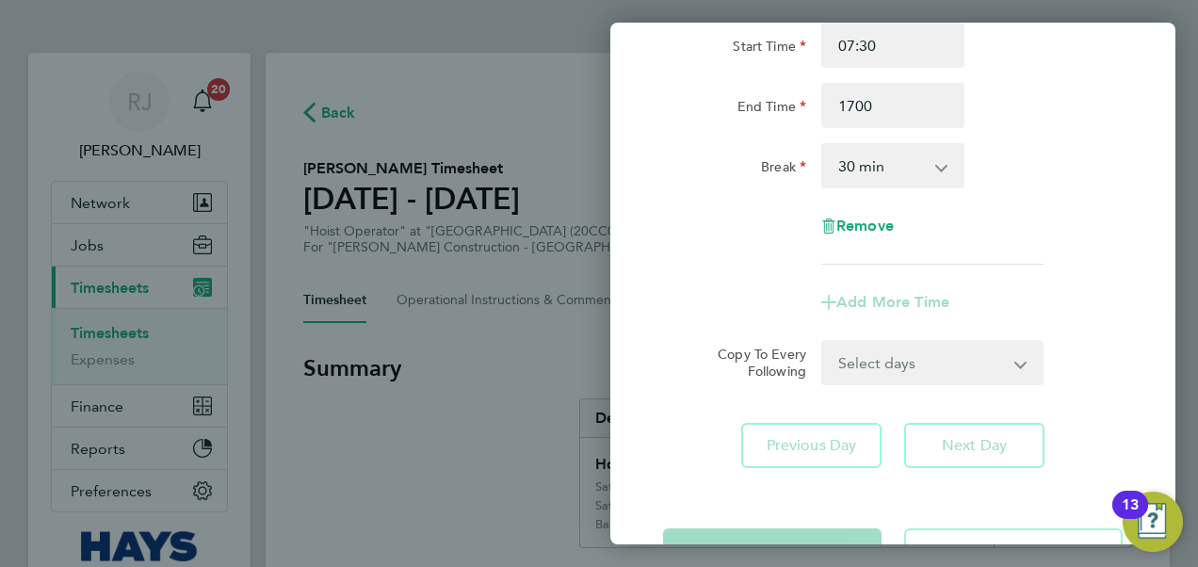
type input "17:00"
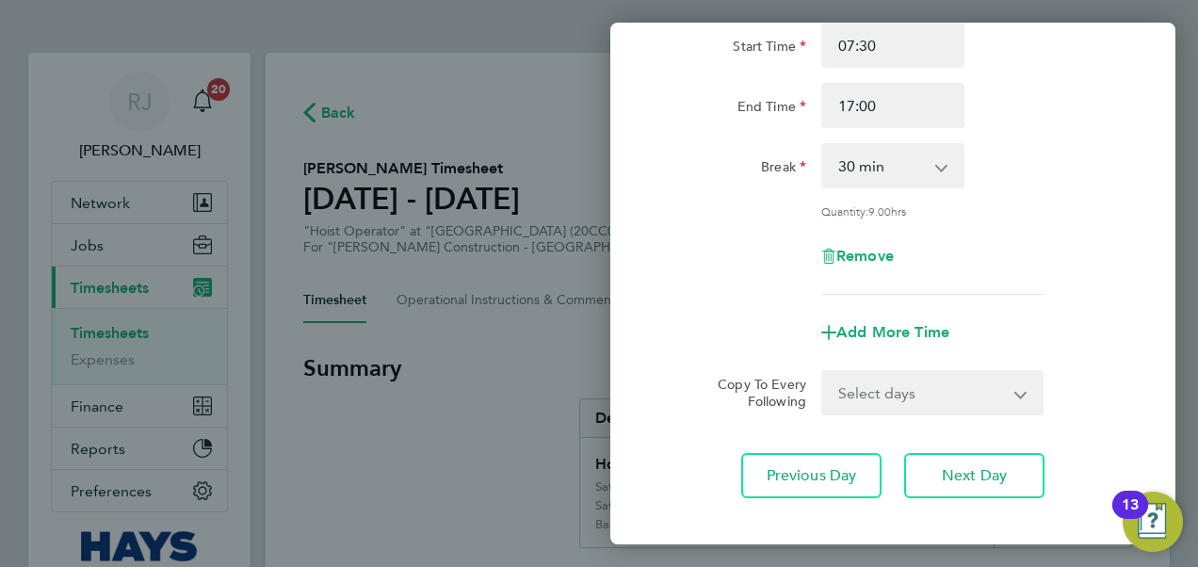
click at [993, 212] on div "Rate Basic - 21.69 Weekday OT 45h+ - 31.61 Sat first 4h - 31.61 Sat after 4h - …" at bounding box center [893, 128] width 460 height 333
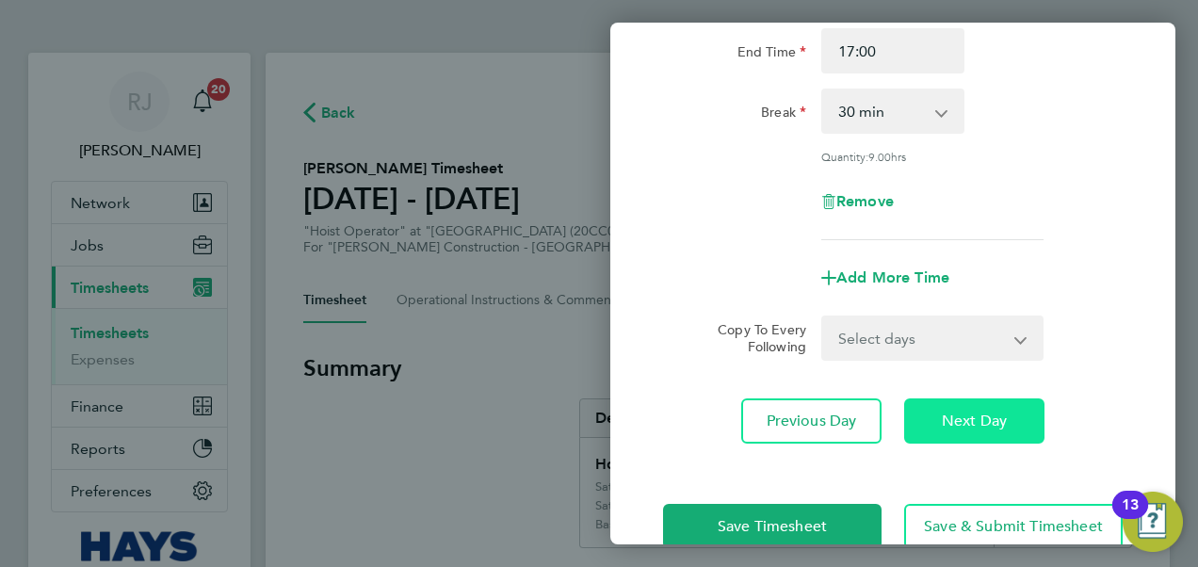
scroll to position [283, 0]
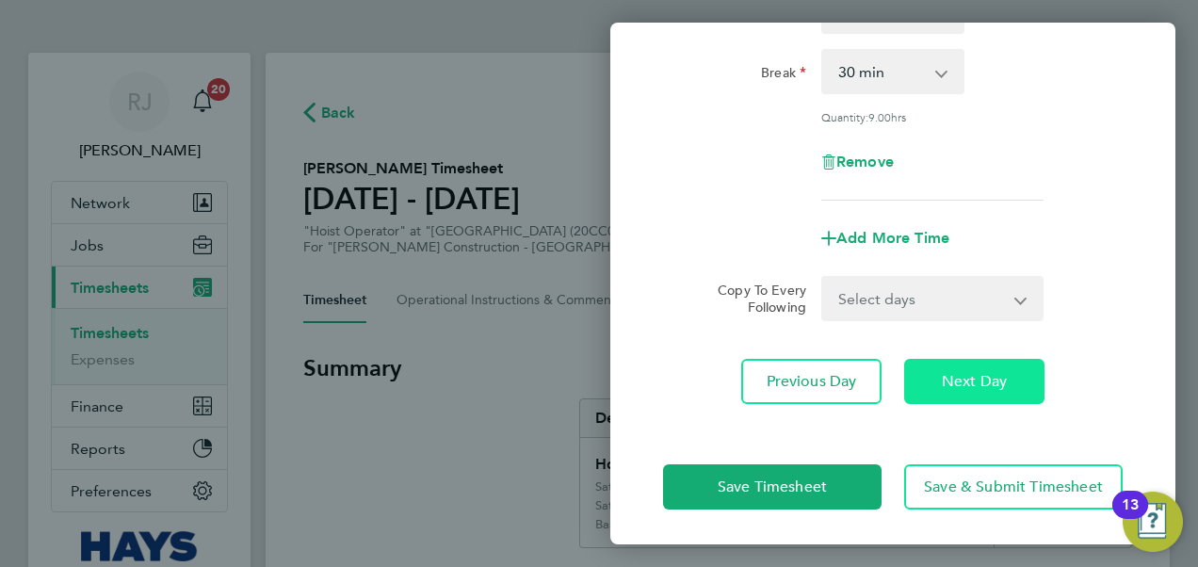
click at [966, 373] on span "Next Day" at bounding box center [974, 381] width 65 height 19
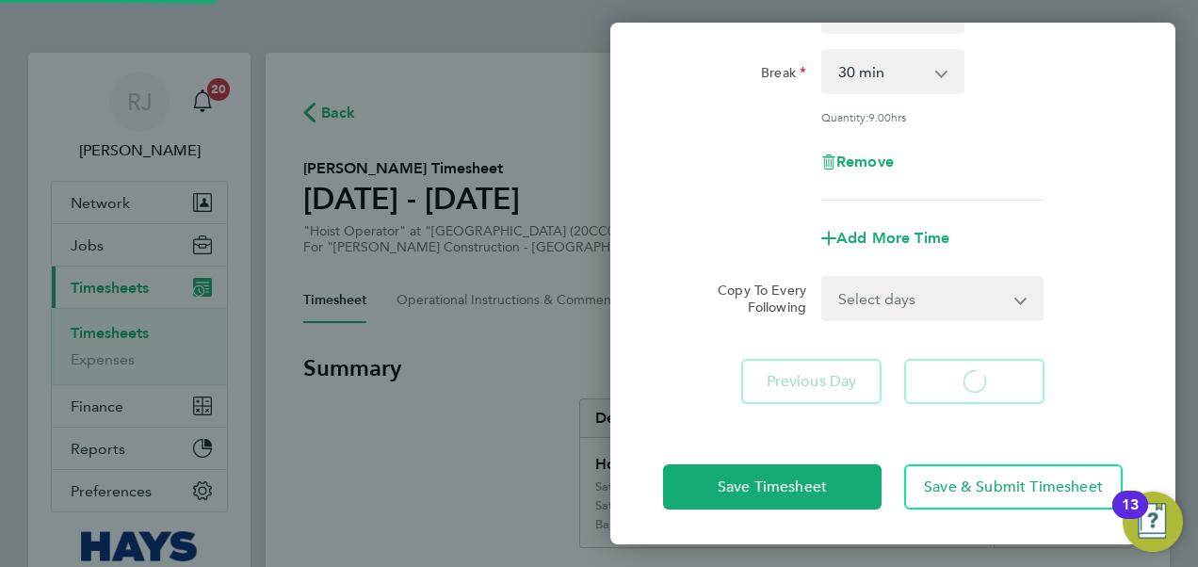
select select "30"
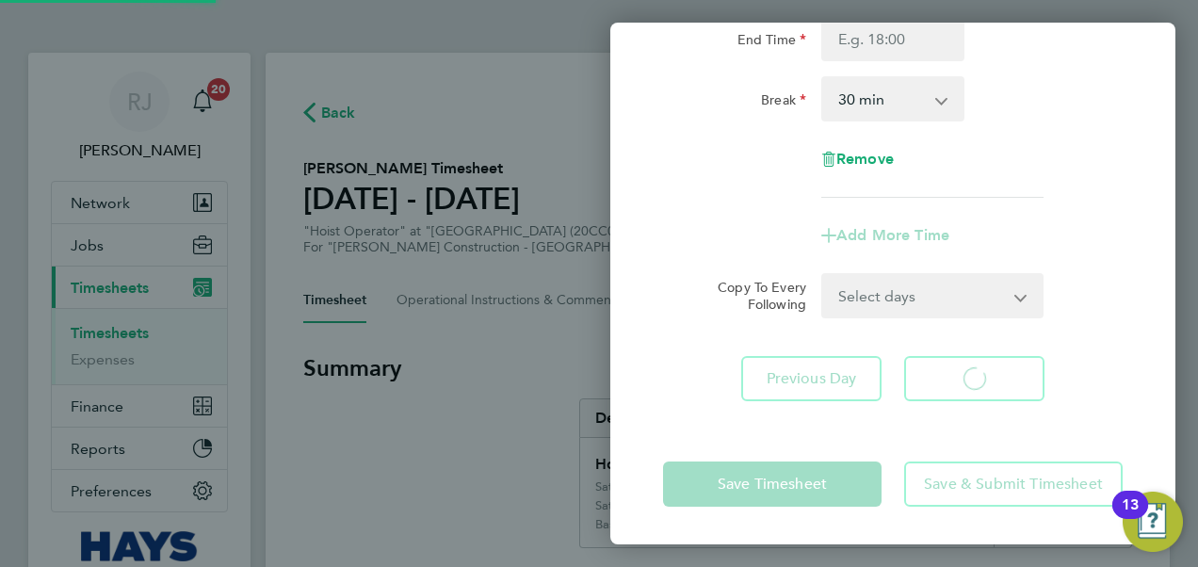
scroll to position [254, 0]
select select "30"
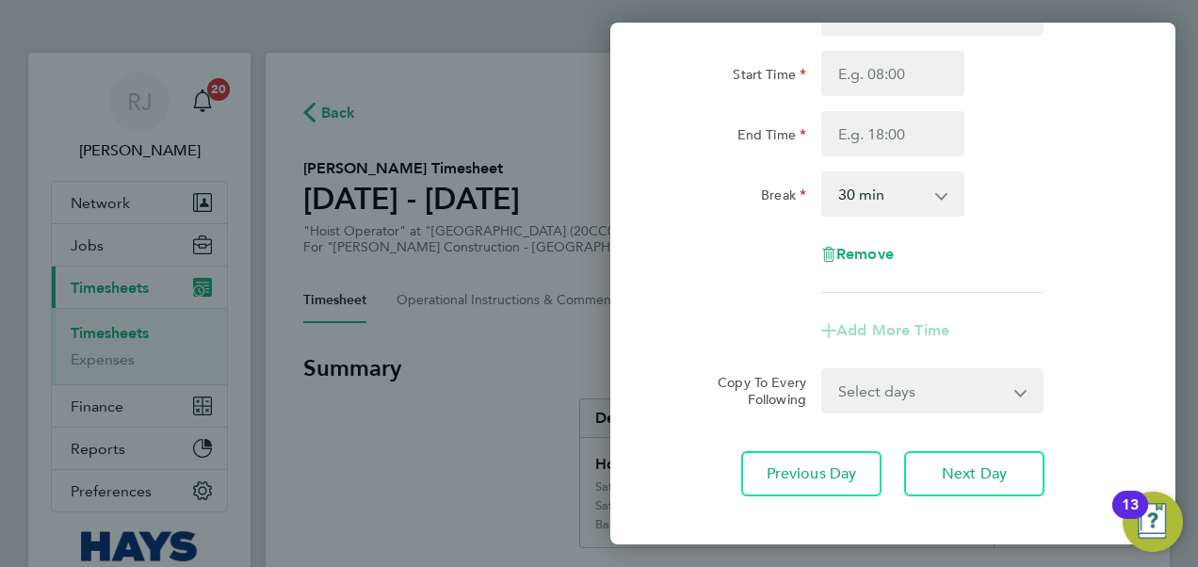
scroll to position [66, 0]
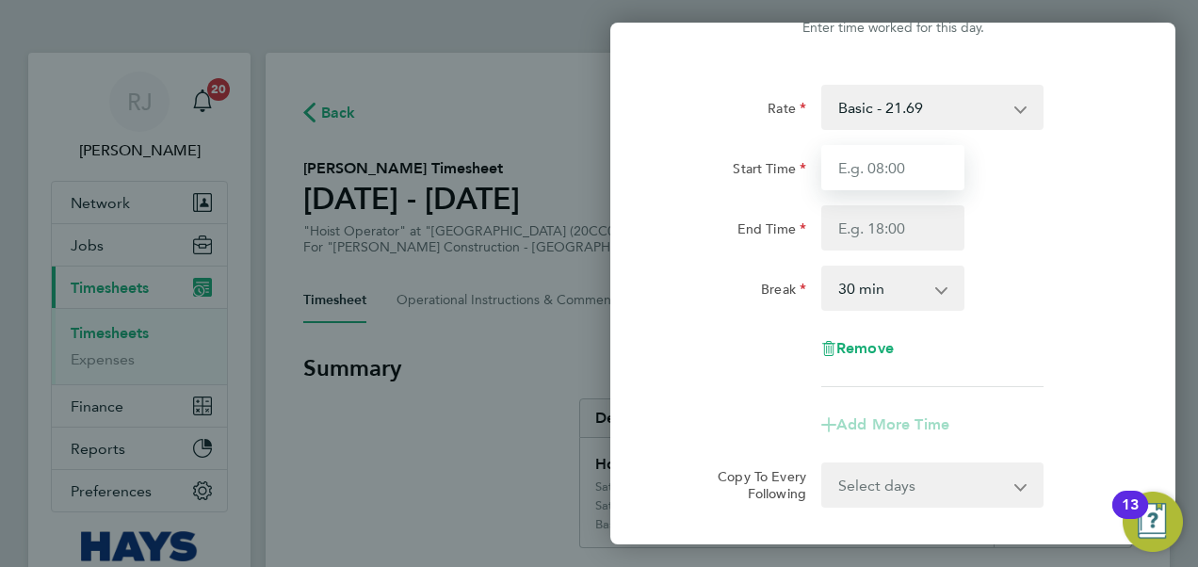
click at [848, 164] on input "Start Time" at bounding box center [892, 167] width 143 height 45
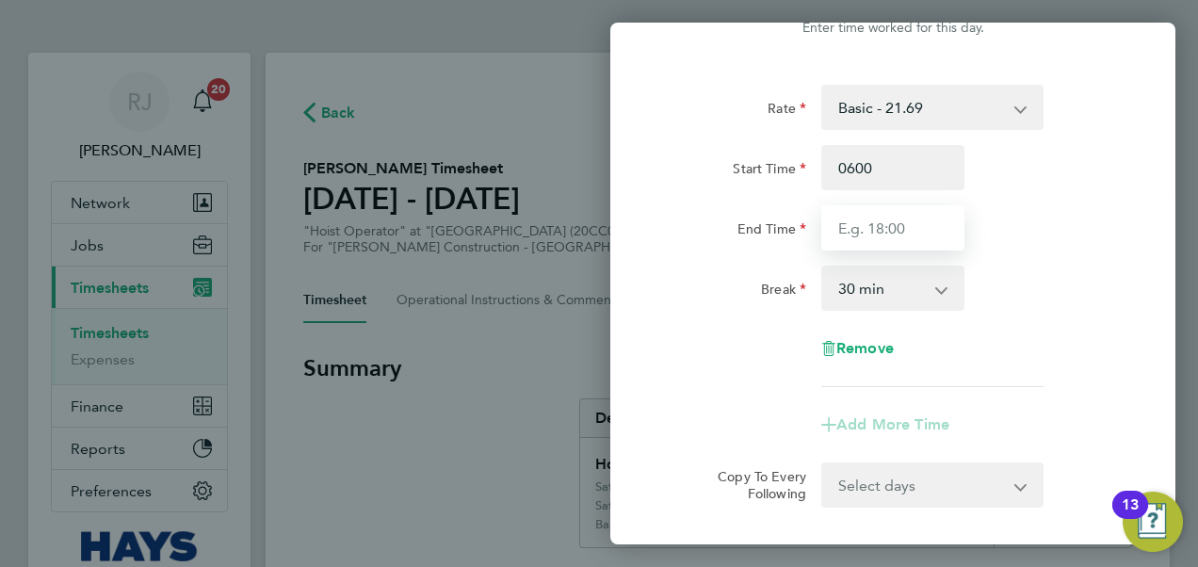
type input "06:00"
click at [953, 221] on input "1700" at bounding box center [892, 227] width 143 height 45
type input "17:00"
click at [1008, 227] on div "End Time 17:00" at bounding box center [893, 227] width 475 height 45
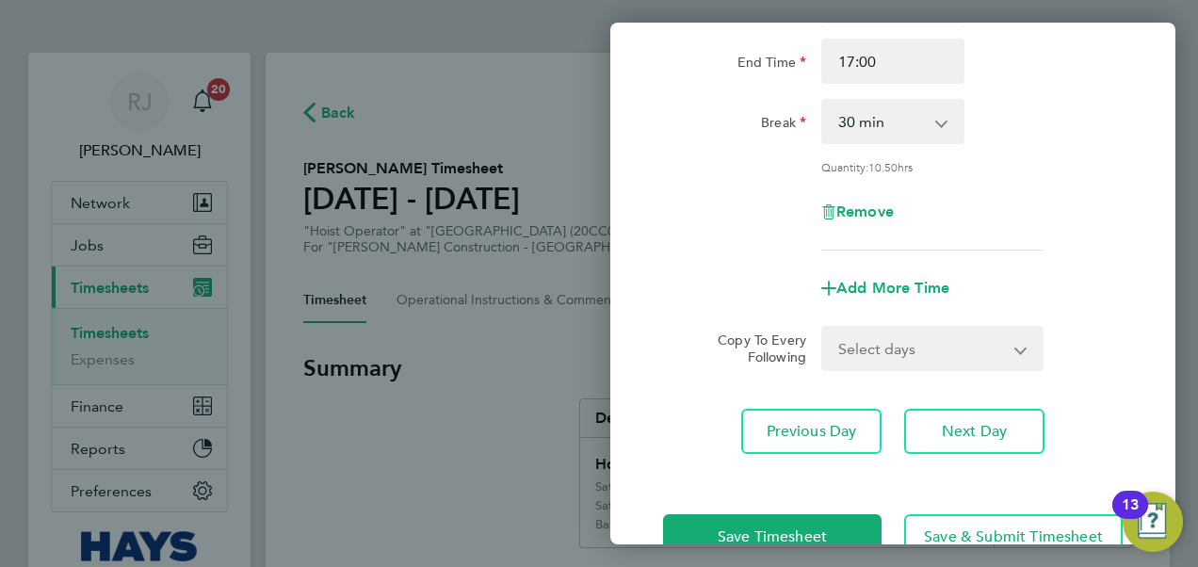
scroll to position [284, 0]
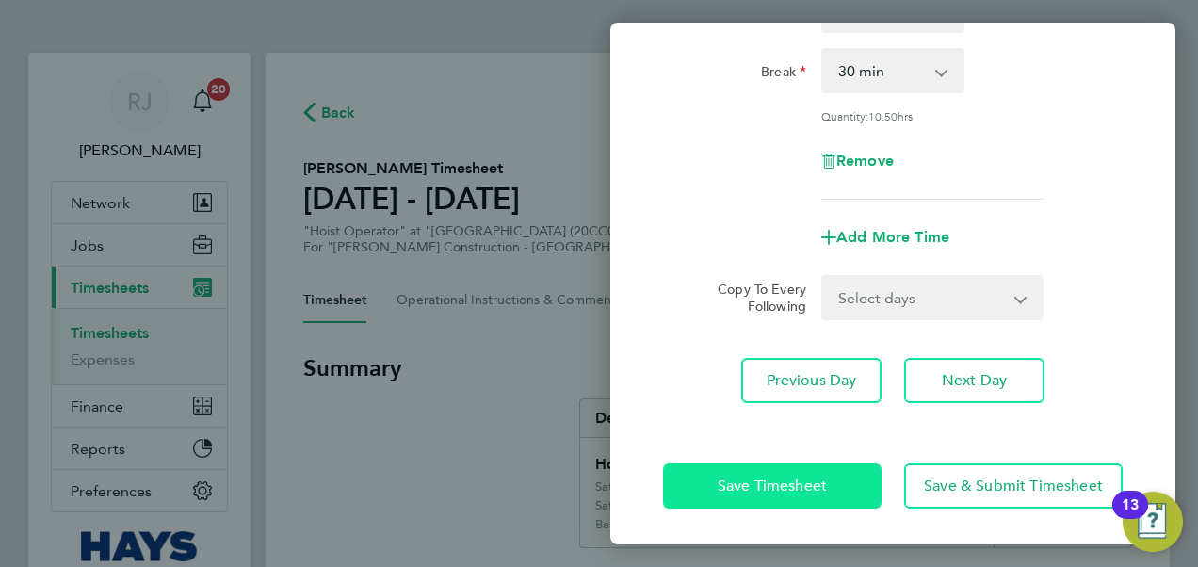
click at [793, 486] on span "Save Timesheet" at bounding box center [772, 486] width 109 height 19
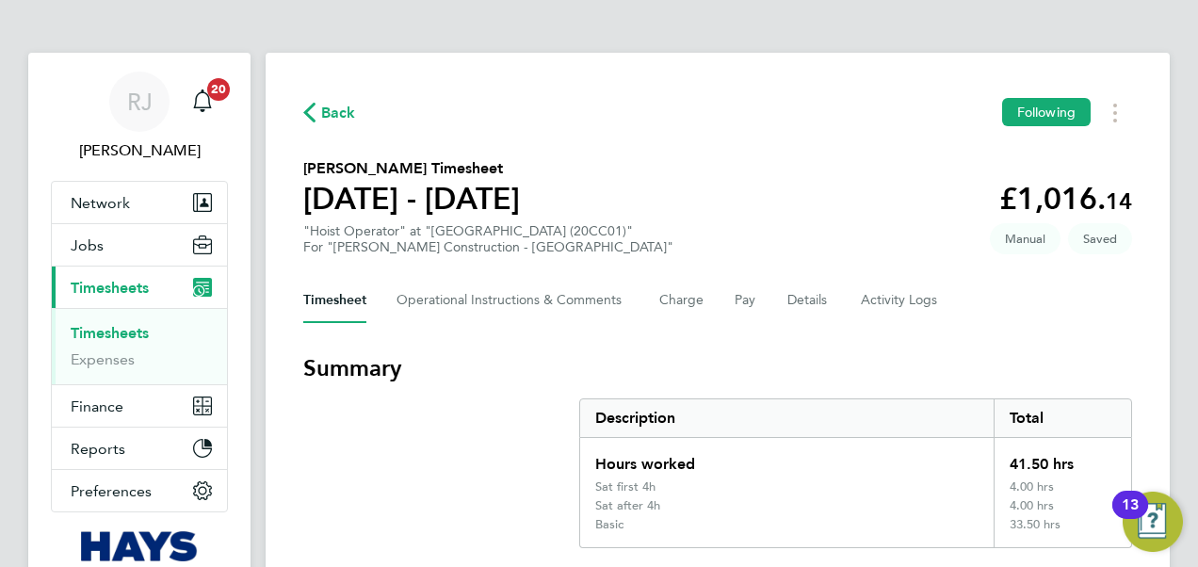
click at [1110, 107] on button "Timesheets Menu" at bounding box center [1115, 112] width 34 height 29
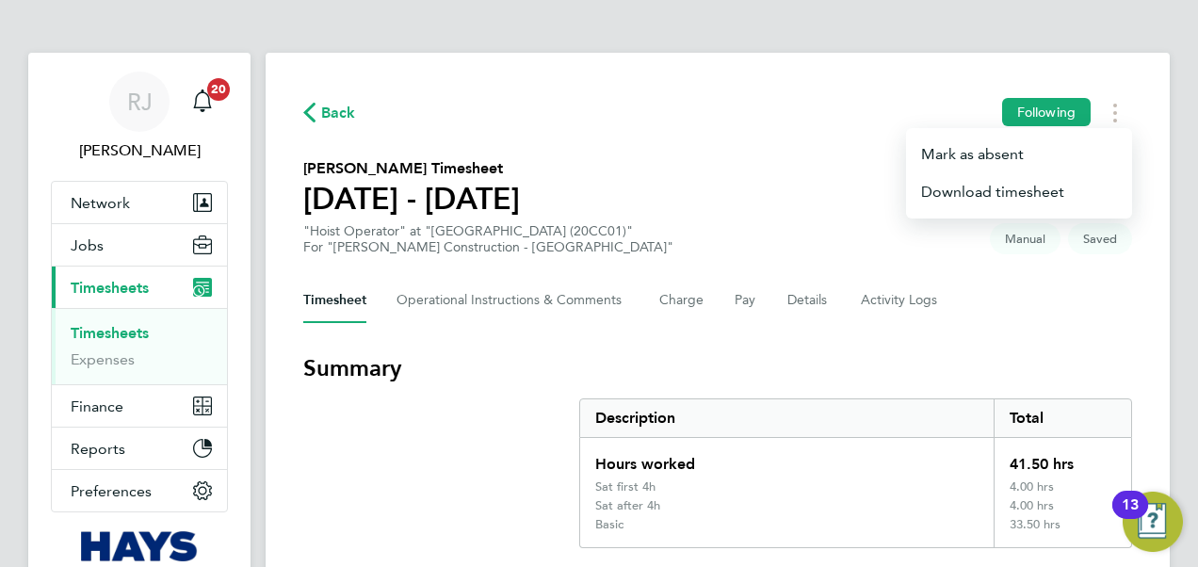
click at [786, 198] on section "Mark Black's Timesheet 16 - 22 Aug 2025 £1,016. 14 "Hoist Operator" at "COPFS E…" at bounding box center [717, 206] width 829 height 98
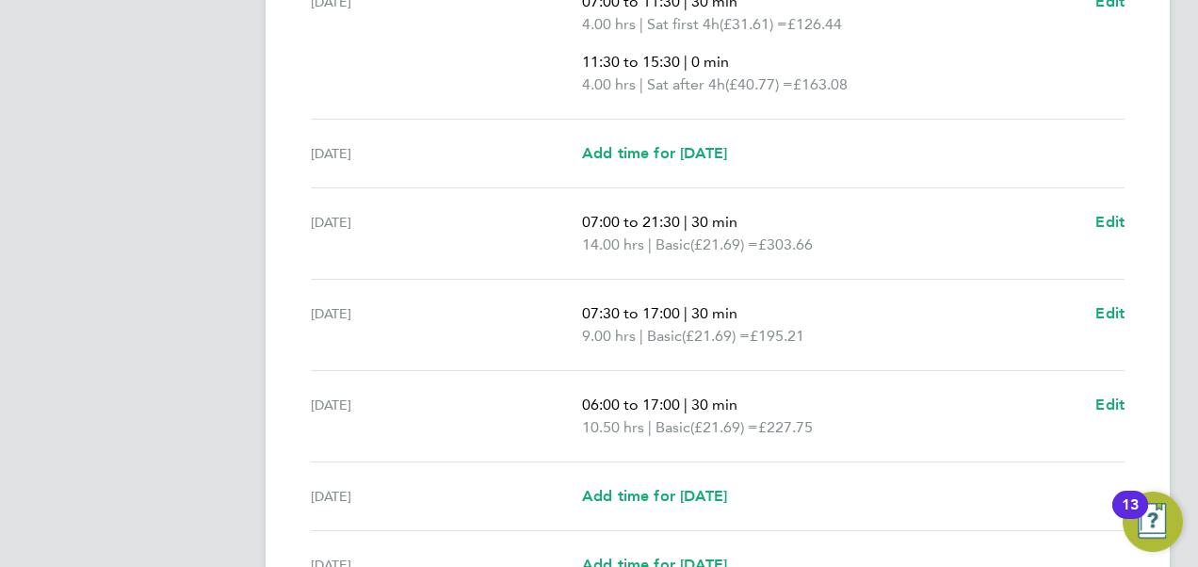
scroll to position [866, 0]
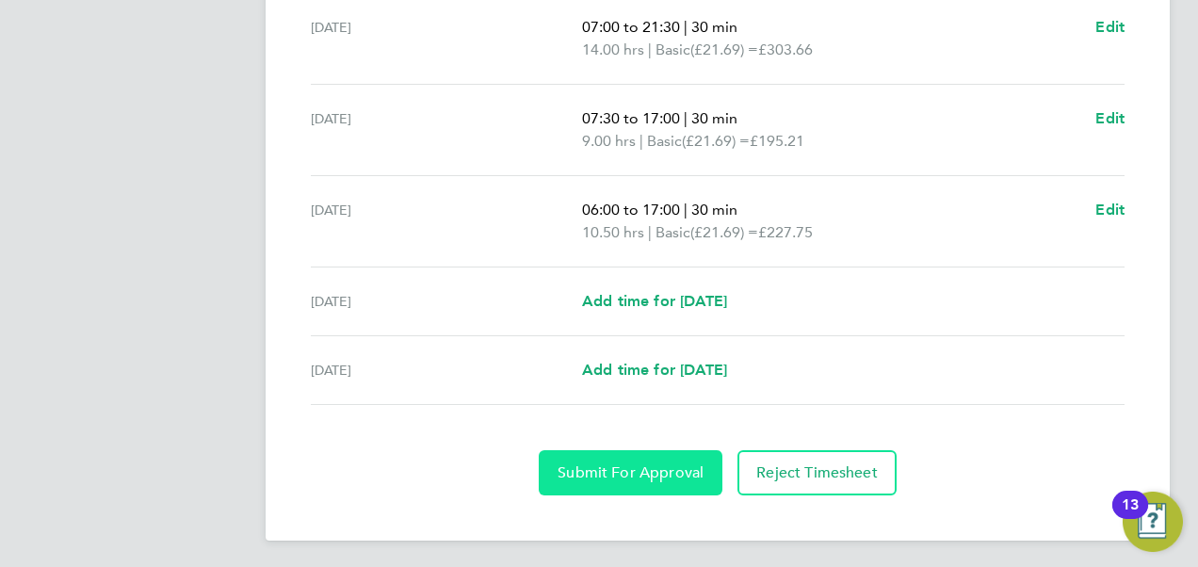
click at [637, 484] on button "Submit For Approval" at bounding box center [631, 472] width 184 height 45
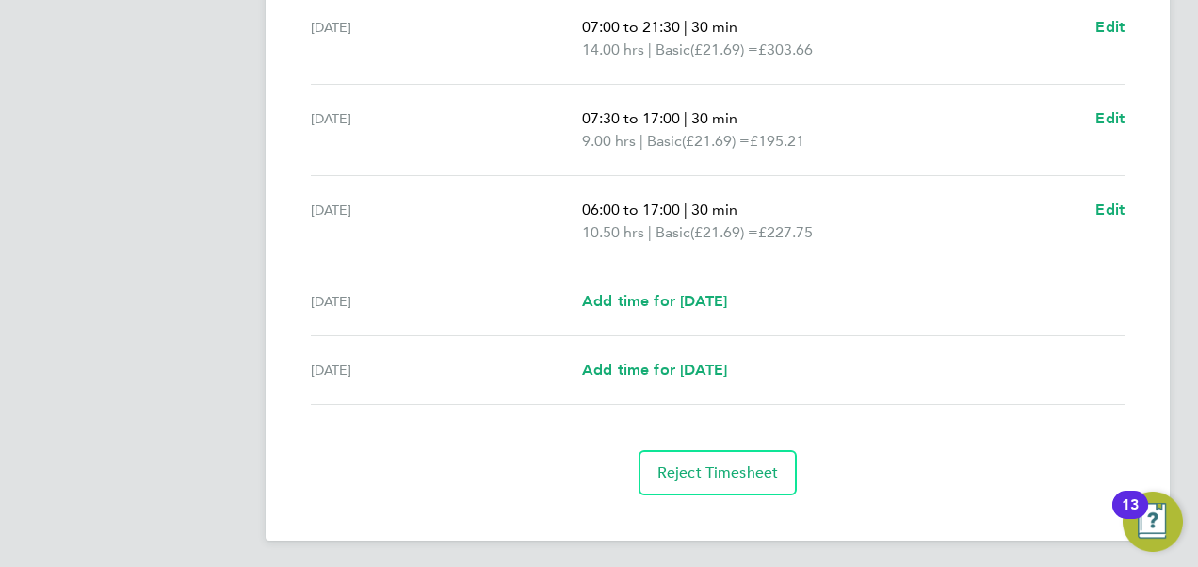
scroll to position [206, 0]
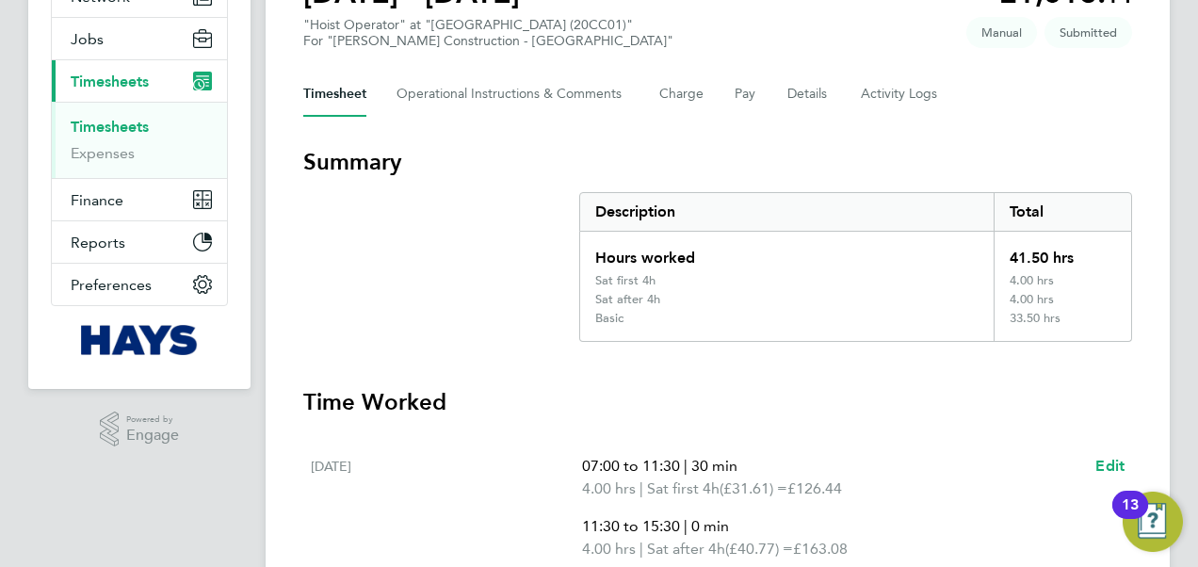
click at [114, 128] on link "Timesheets" at bounding box center [110, 127] width 78 height 18
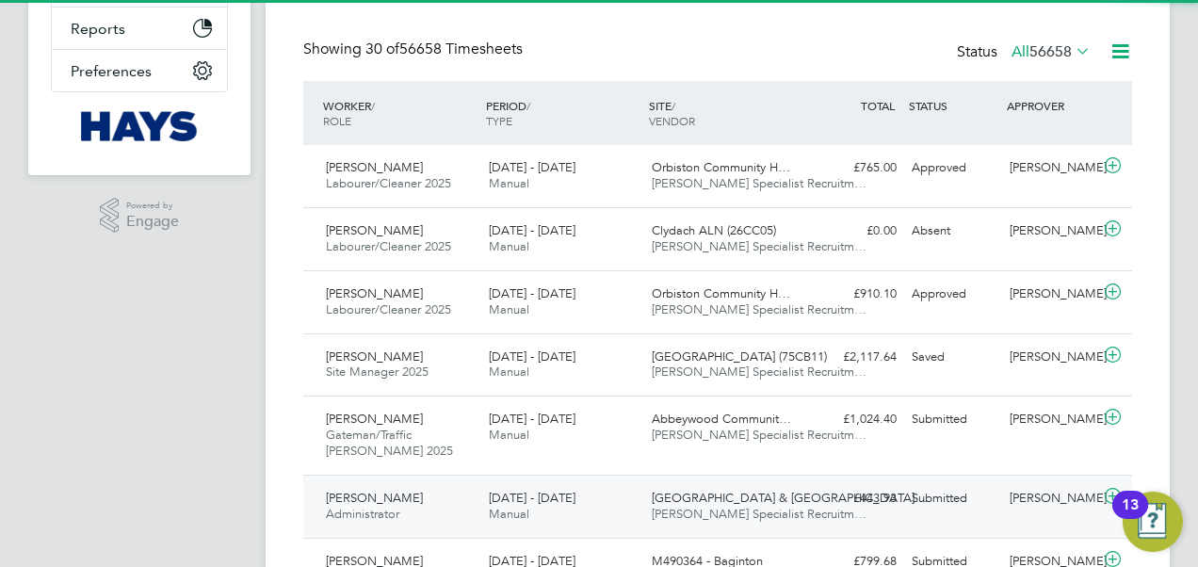
scroll to position [47, 163]
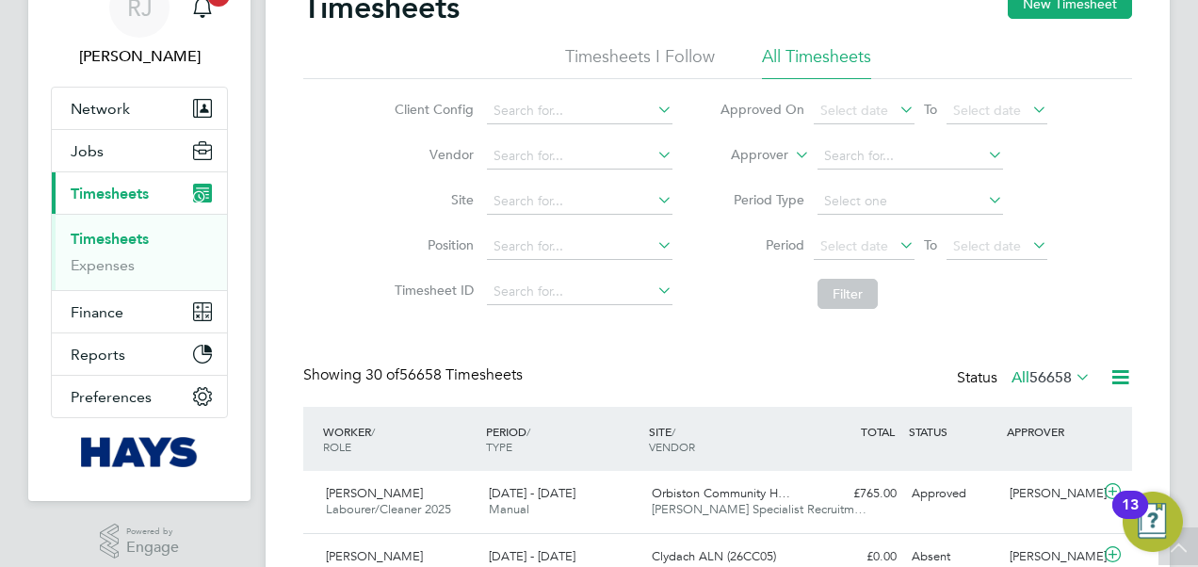
click at [618, 68] on li "Timesheets I Follow" at bounding box center [640, 62] width 150 height 34
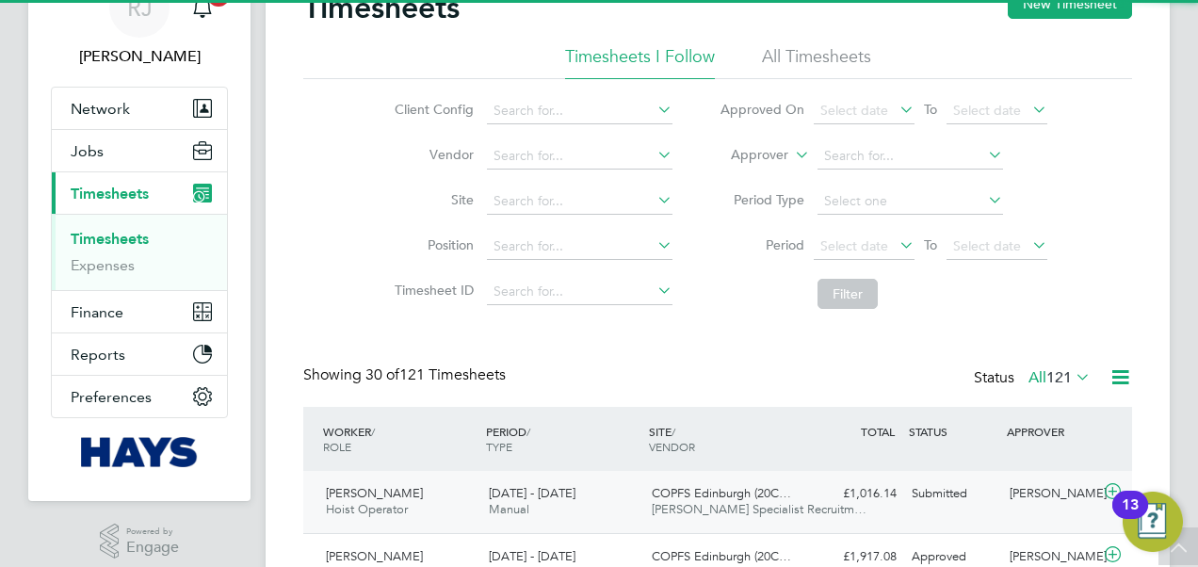
click at [400, 493] on div "Mark Black Hoist Operator 16 - 22 Aug 2025" at bounding box center [399, 502] width 163 height 47
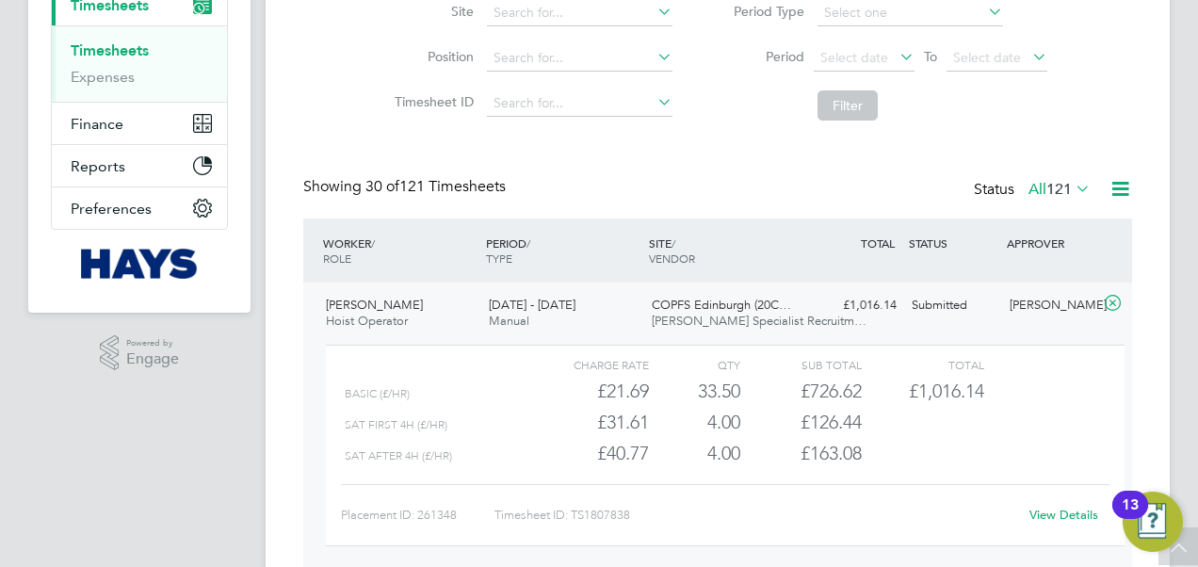
click at [983, 299] on div "Submitted" at bounding box center [953, 305] width 98 height 31
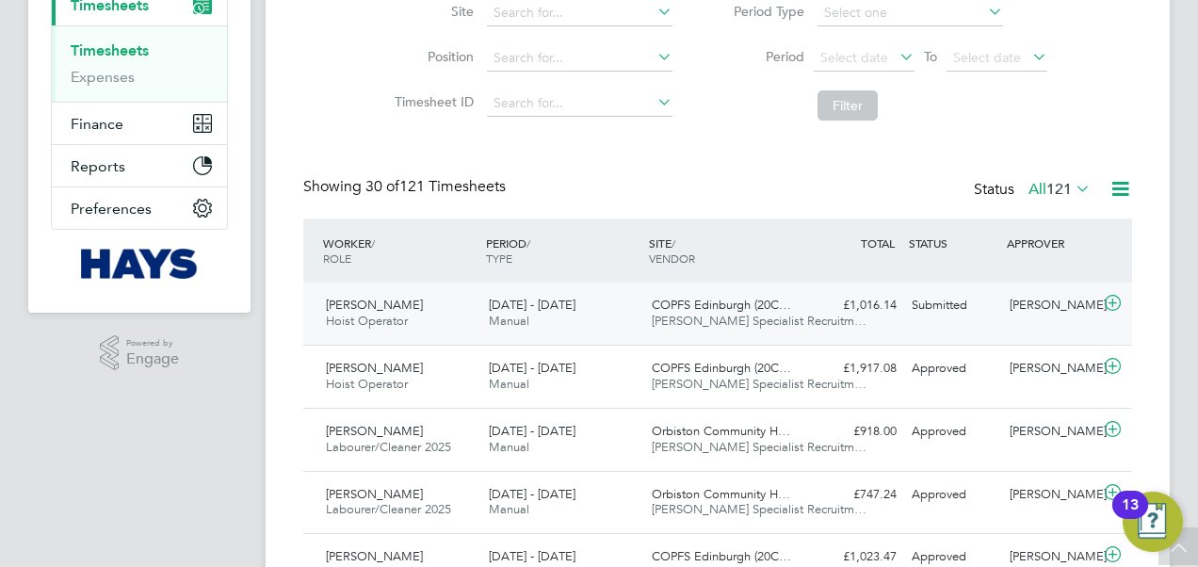
click at [442, 309] on div "Mark Black Hoist Operator 16 - 22 Aug 2025" at bounding box center [399, 313] width 163 height 47
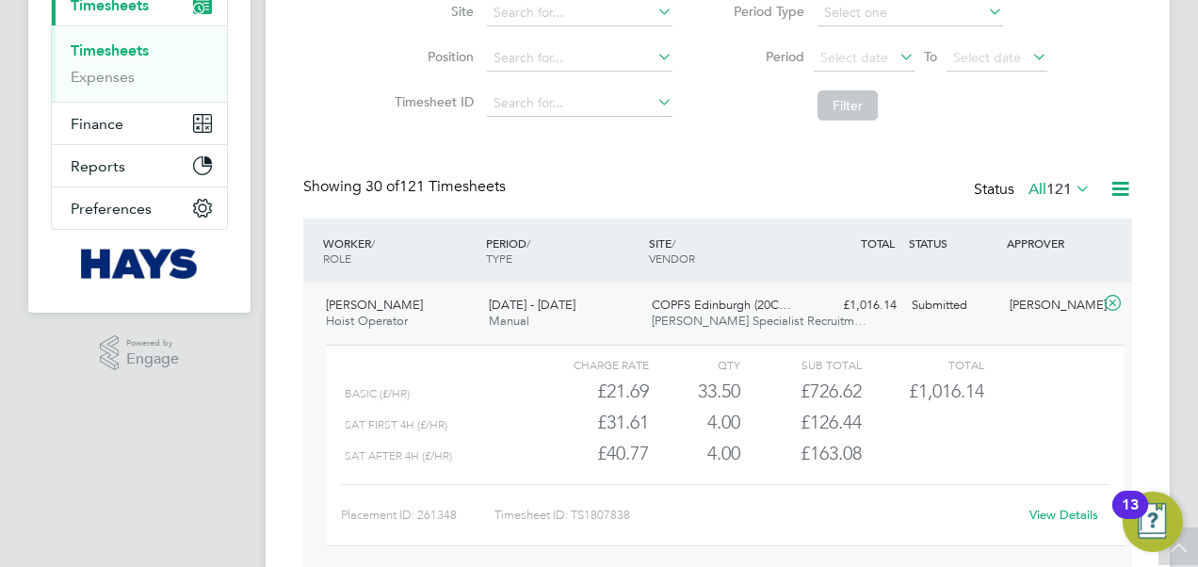
click at [1059, 514] on link "View Details" at bounding box center [1064, 515] width 69 height 16
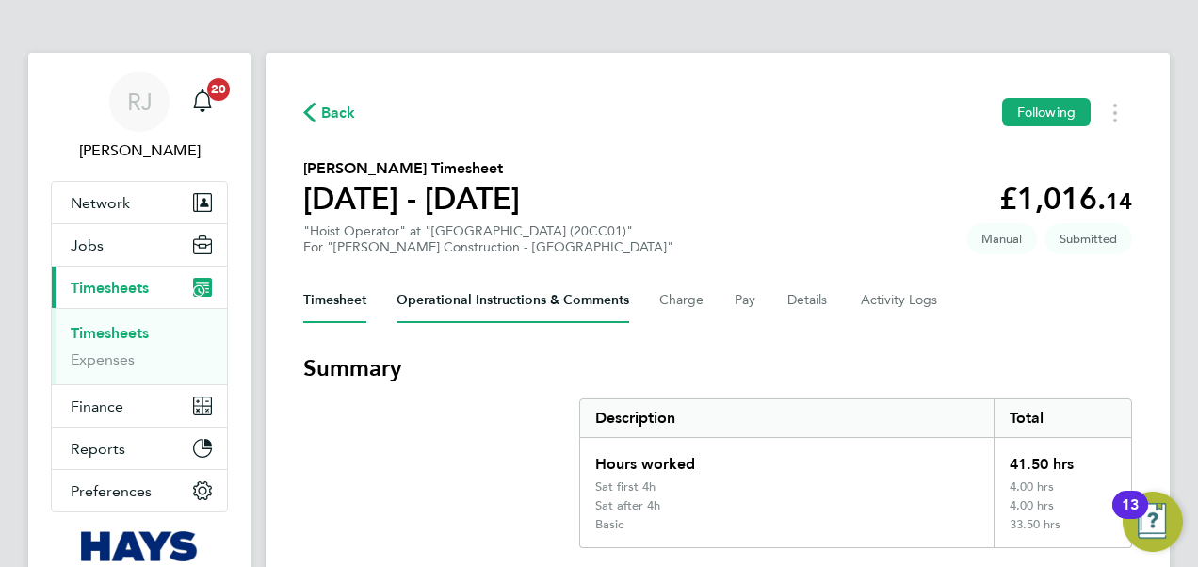
click at [599, 296] on Comments-tab "Operational Instructions & Comments" at bounding box center [513, 300] width 233 height 45
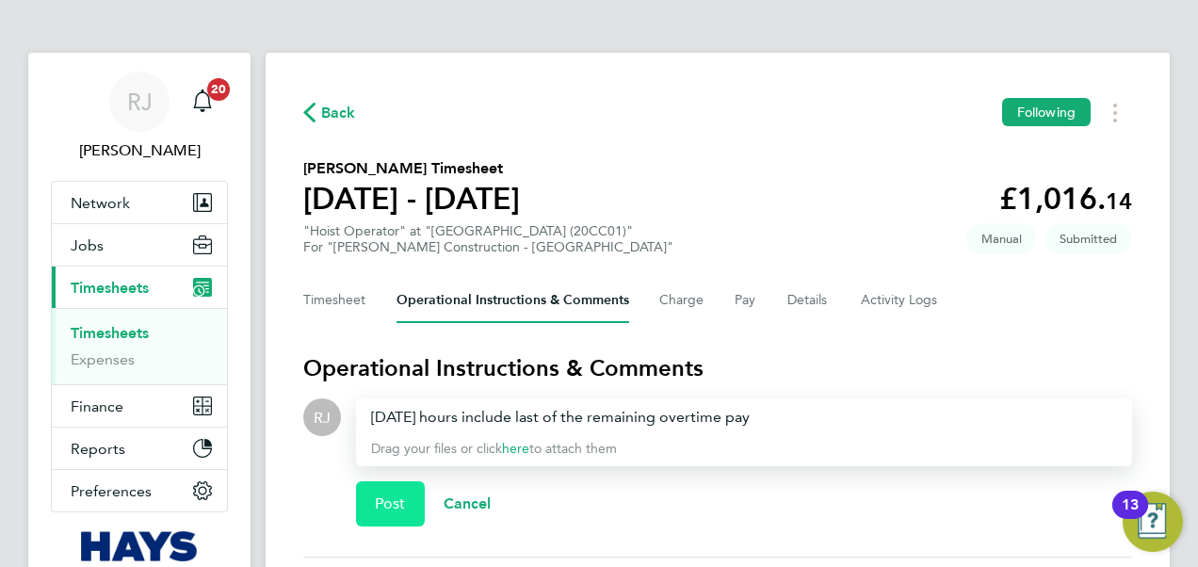
click at [401, 490] on button "Post" at bounding box center [390, 503] width 69 height 45
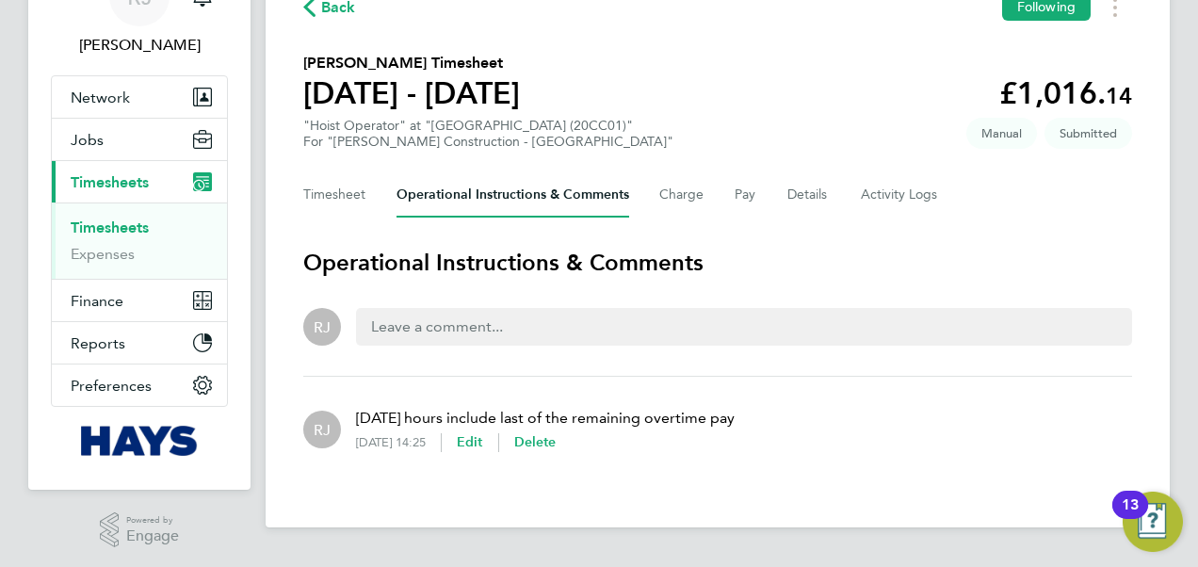
scroll to position [106, 0]
